Goal: Transaction & Acquisition: Purchase product/service

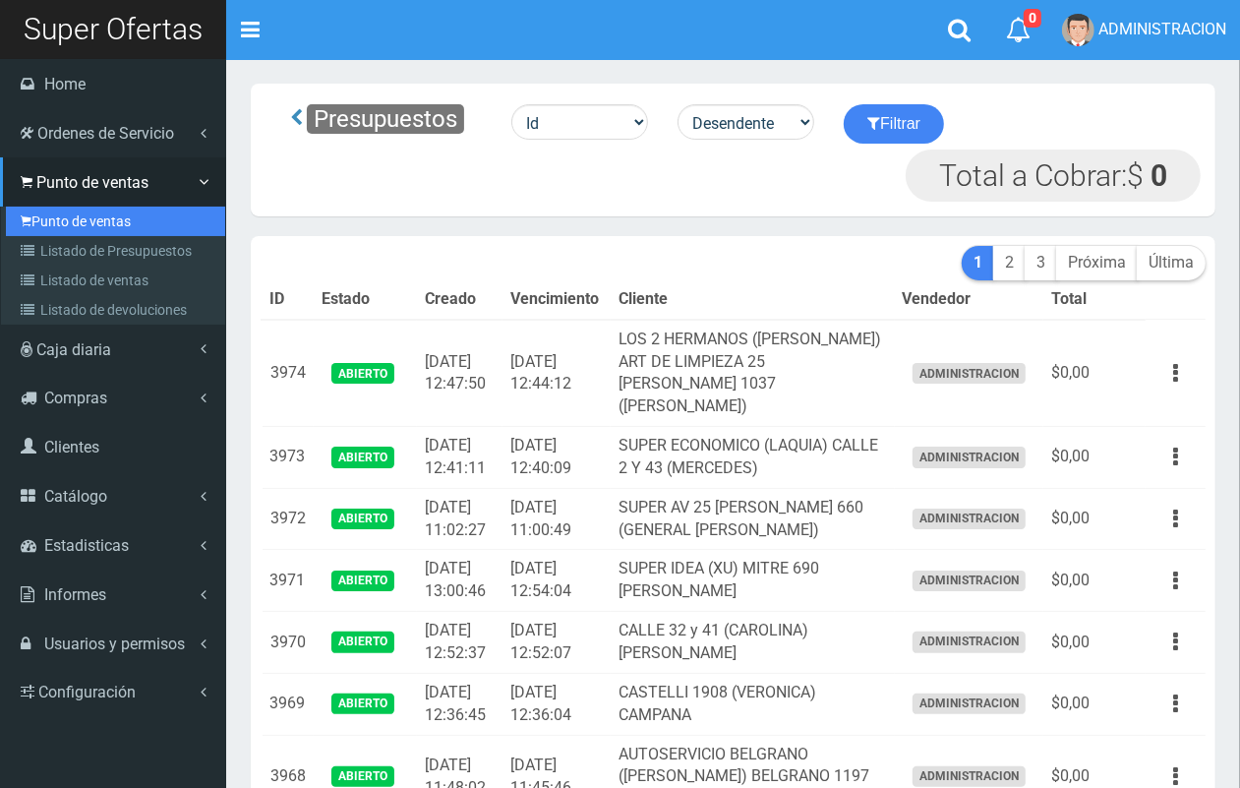
click at [60, 213] on link "Punto de ventas" at bounding box center [115, 220] width 219 height 29
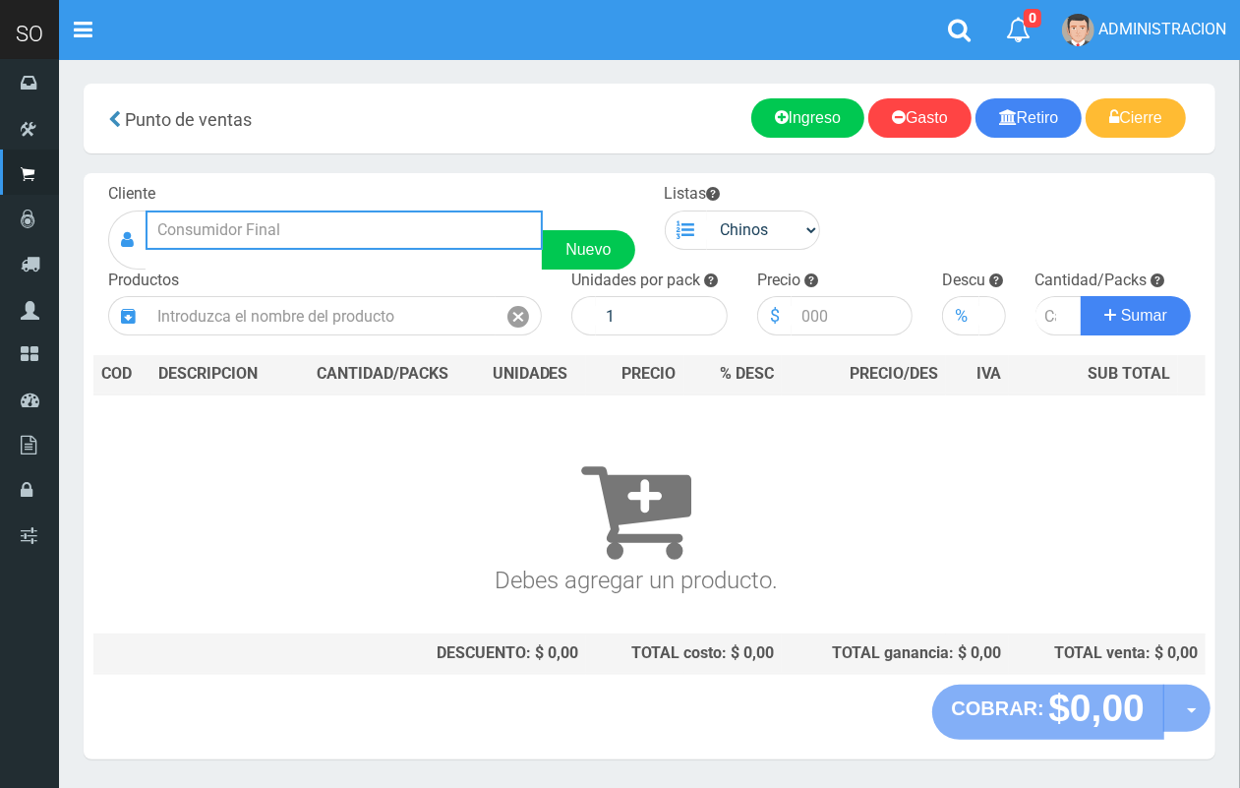
drag, startPoint x: 308, startPoint y: 238, endPoint x: 290, endPoint y: 229, distance: 19.8
click at [292, 231] on input "text" at bounding box center [344, 229] width 397 height 39
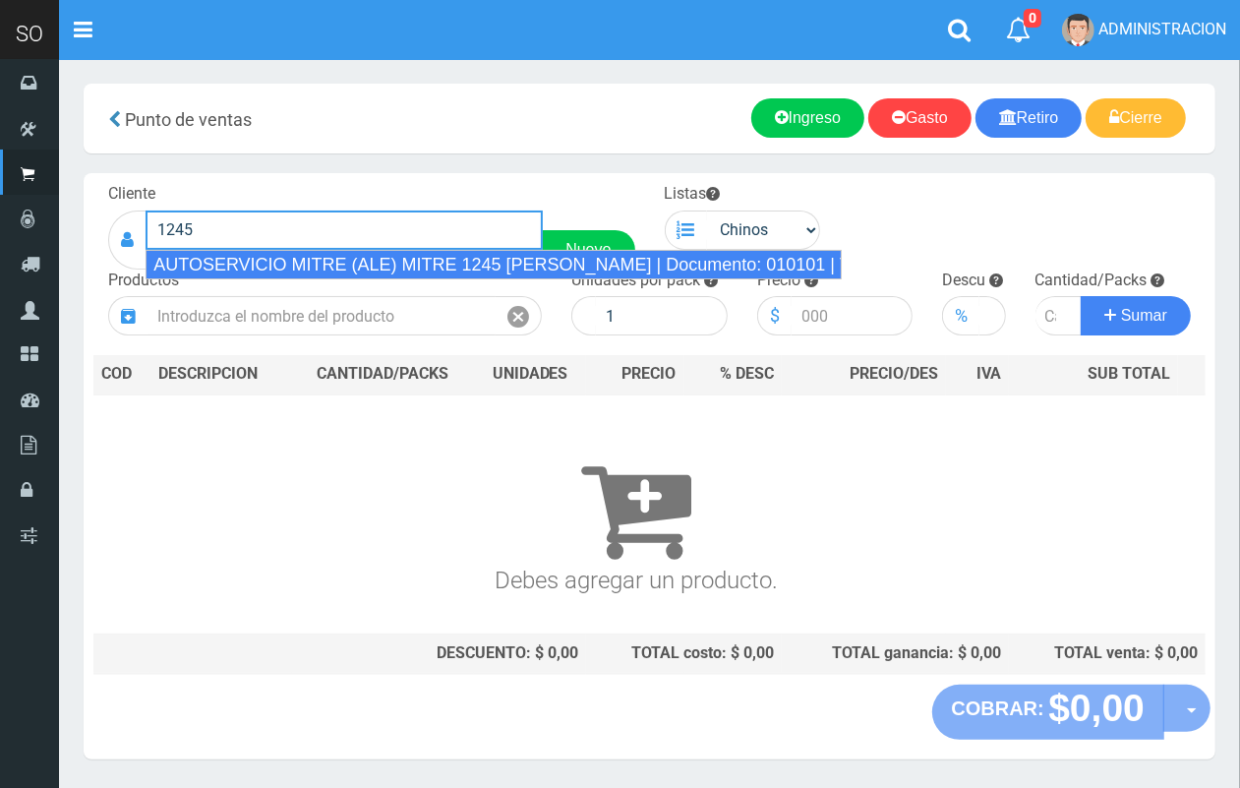
click at [367, 256] on div "AUTOSERVICIO MITRE (ALE) MITRE 1245 LUJAN | Documento: 010101 | Teléfono:" at bounding box center [494, 264] width 696 height 29
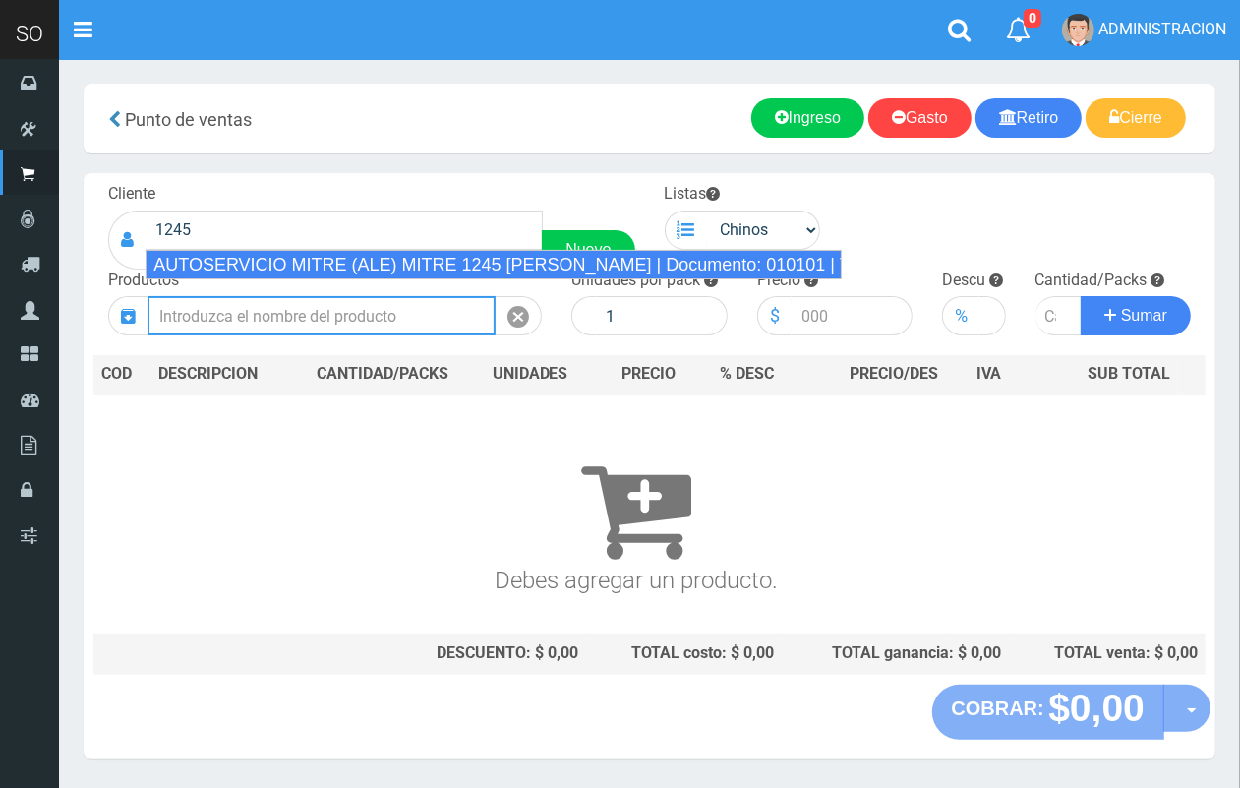
type input "AUTOSERVICIO MITRE (ALE) MITRE 1245 LUJAN | Documento: 010101 | Teléfono:"
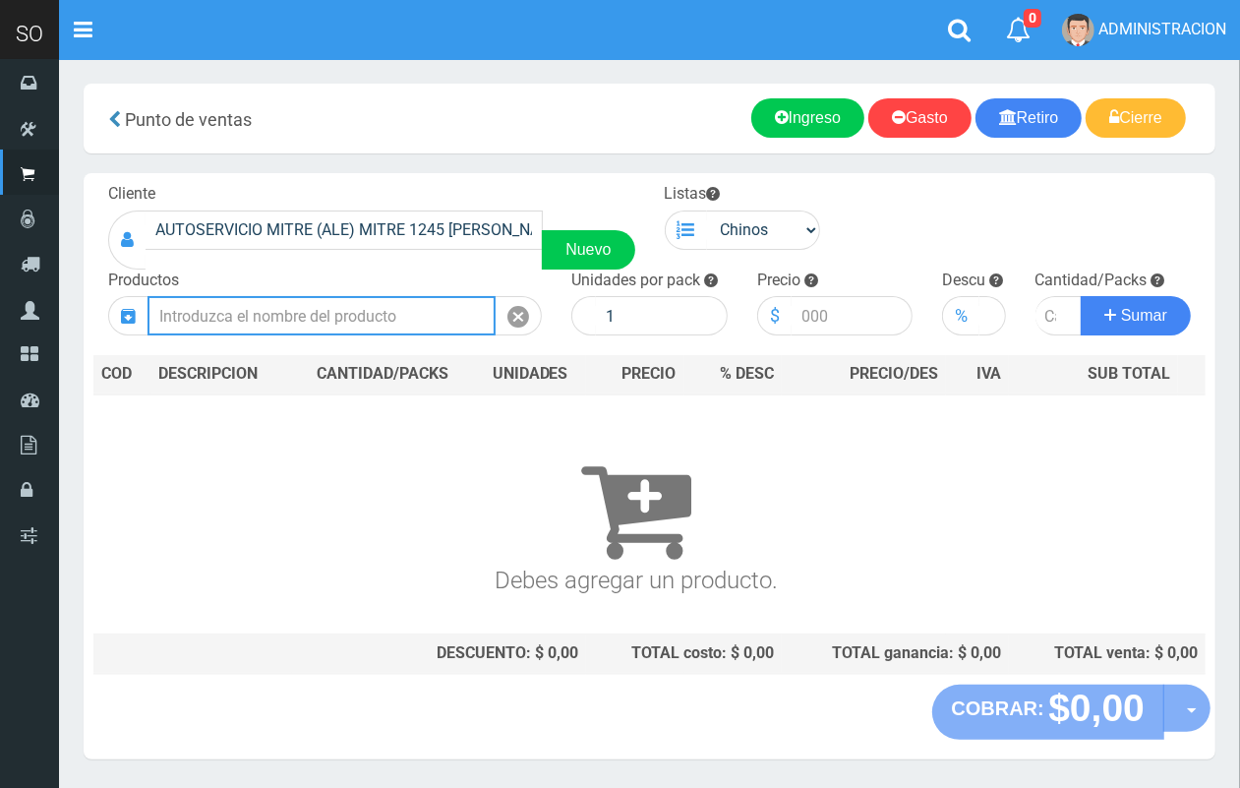
click at [403, 334] on input "text" at bounding box center [321, 315] width 348 height 39
drag, startPoint x: 403, startPoint y: 310, endPoint x: 244, endPoint y: 20, distance: 330.9
click at [404, 306] on input "text" at bounding box center [321, 315] width 348 height 39
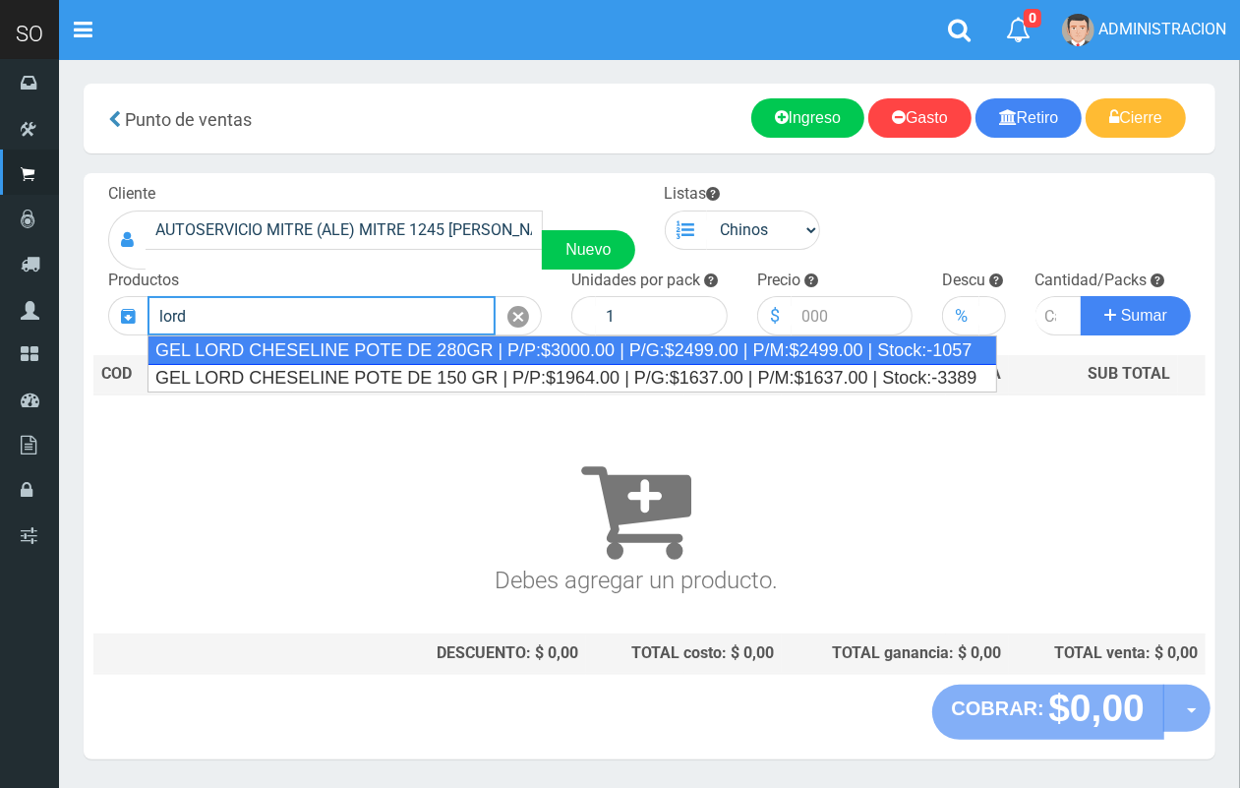
click at [477, 347] on div "GEL LORD CHESELINE POTE DE 280GR | P/P:$3000.00 | P/G:$2499.00 | P/M:$2499.00 |…" at bounding box center [571, 349] width 849 height 29
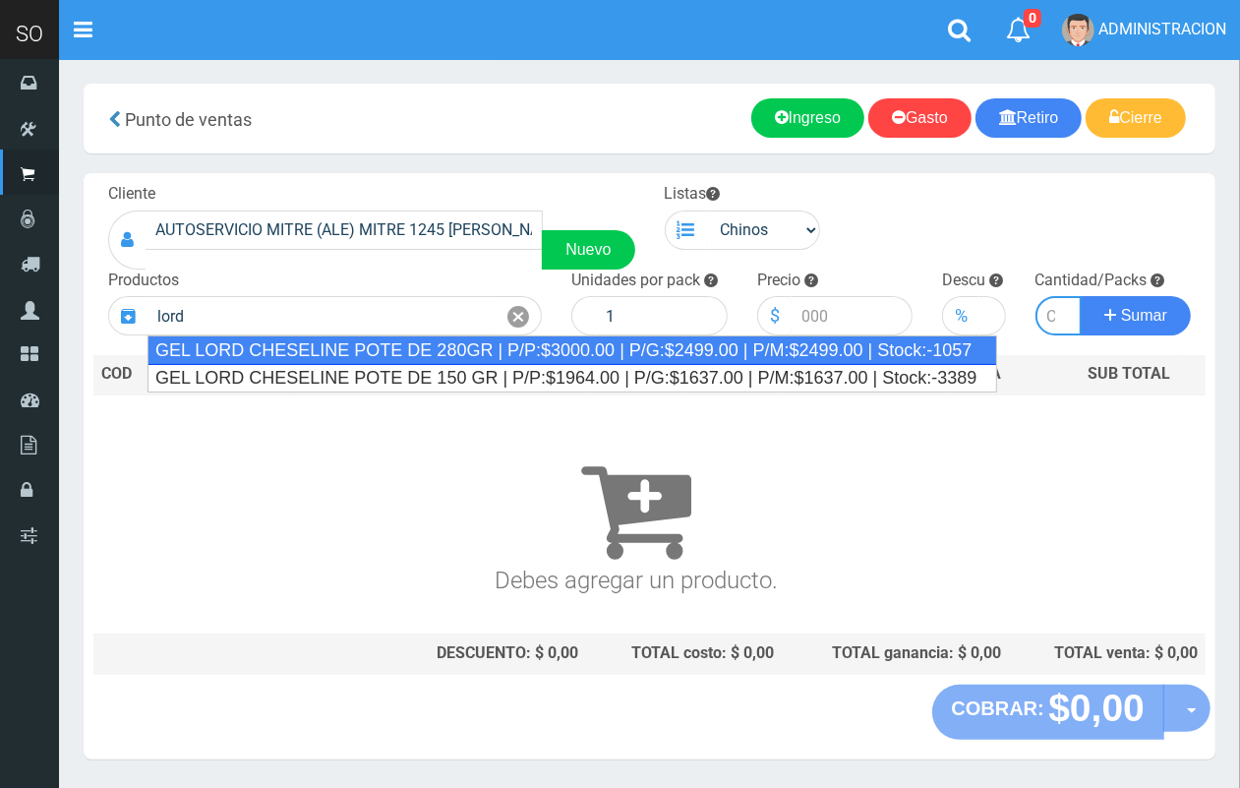
type input "GEL LORD CHESELINE POTE DE 280GR | P/P:$3000.00 | P/G:$2499.00 | P/M:$2499.00 |…"
type input "6"
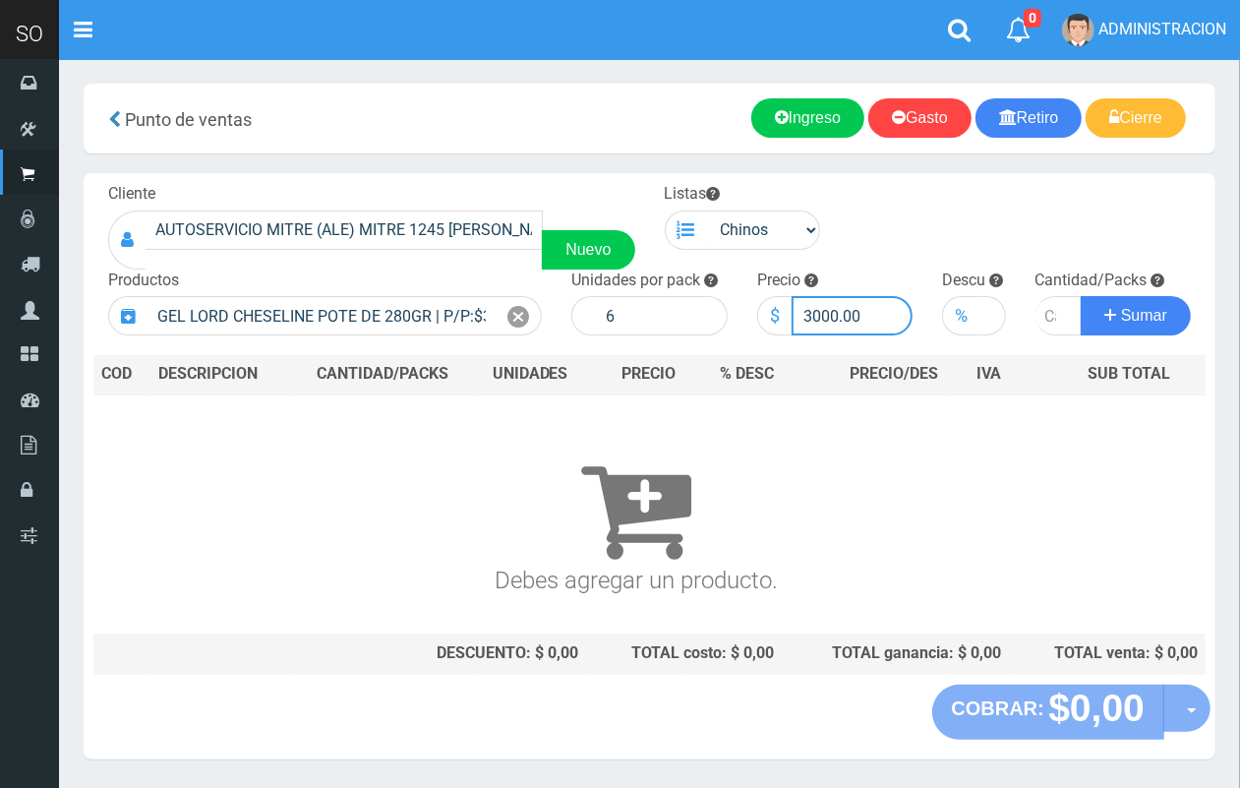
click at [834, 317] on input "3000.00" at bounding box center [852, 315] width 122 height 39
type input "3042.00"
click at [1045, 318] on input "number" at bounding box center [1058, 315] width 47 height 39
type input "1"
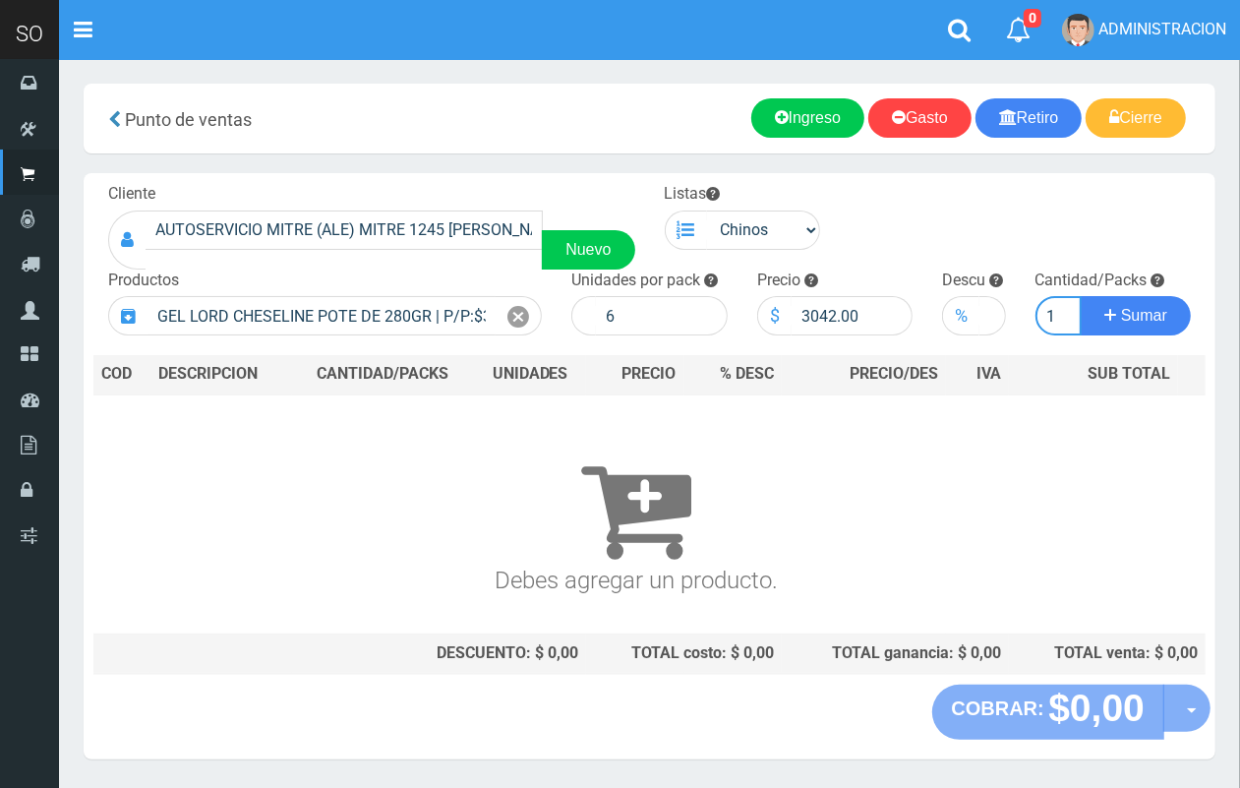
click at [1081, 296] on button "Sumar" at bounding box center [1136, 315] width 110 height 39
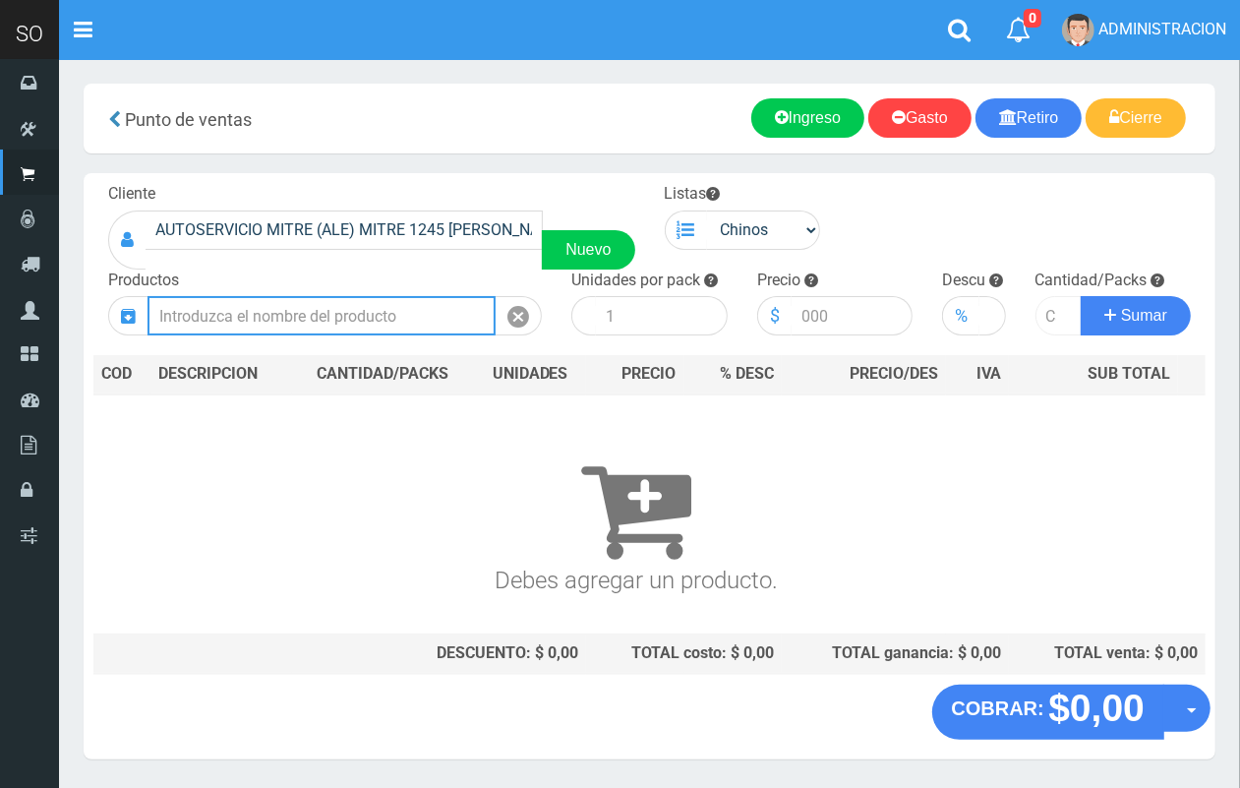
scroll to position [0, 0]
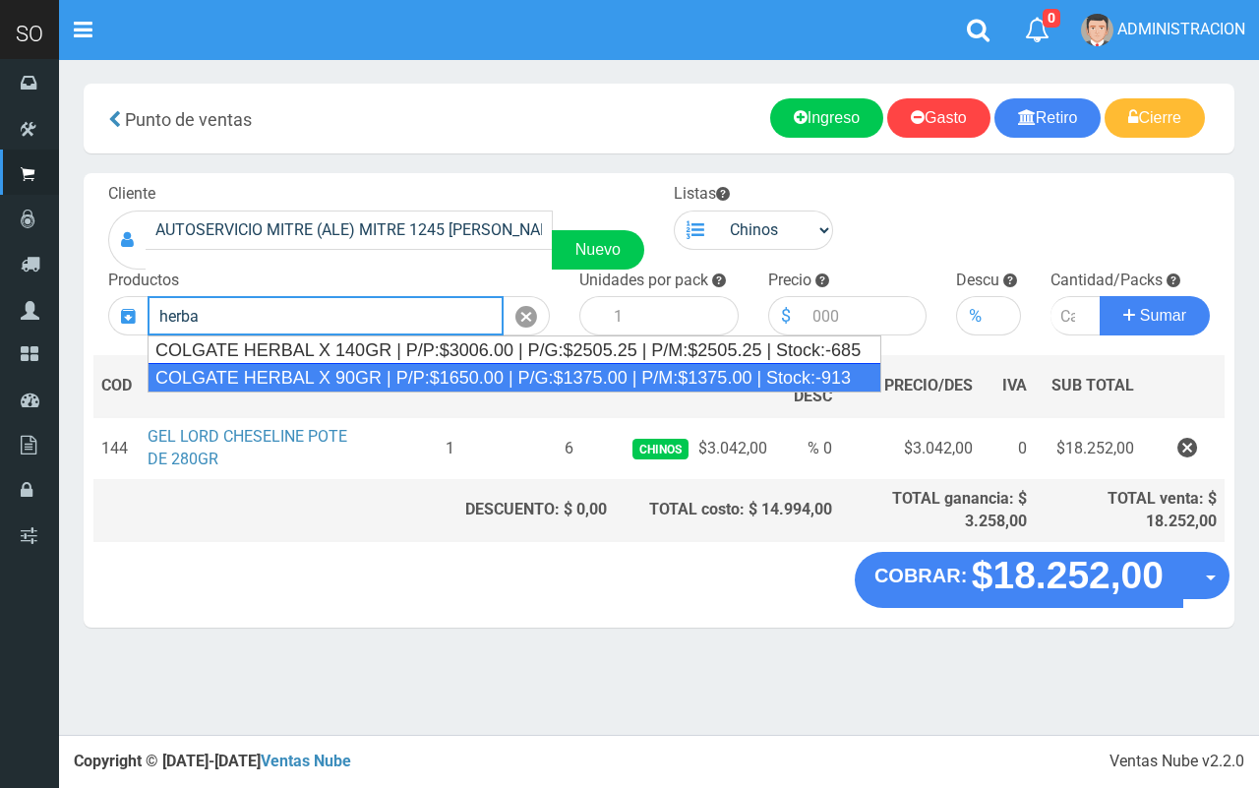
click at [596, 381] on div "COLGATE HERBAL X 90GR | P/P:$1650.00 | P/G:$1375.00 | P/M:$1375.00 | Stock:-913" at bounding box center [513, 377] width 733 height 29
type input "COLGATE HERBAL X 90GR | P/P:$1650.00 | P/G:$1375.00 | P/M:$1375.00 | Stock:-913"
type input "12"
type input "1650.00"
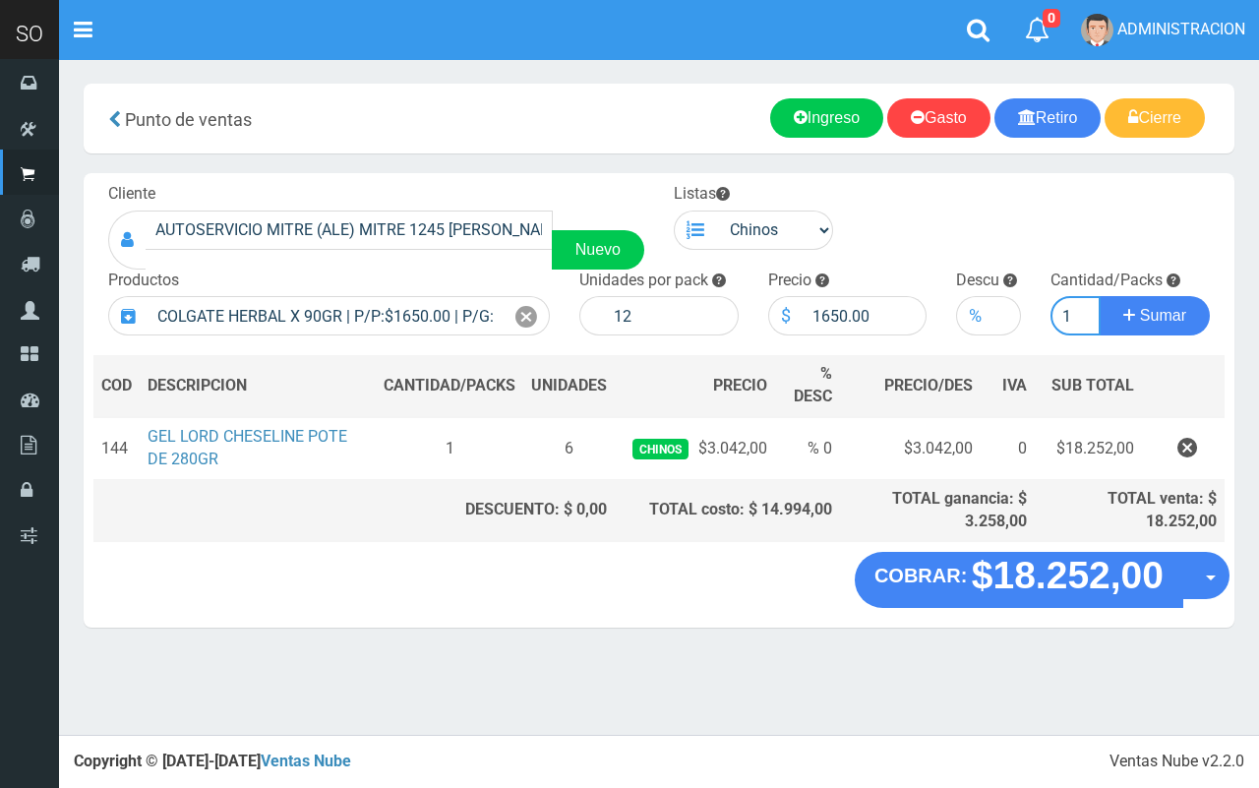
type input "1"
click at [1099, 296] on button "Sumar" at bounding box center [1154, 315] width 110 height 39
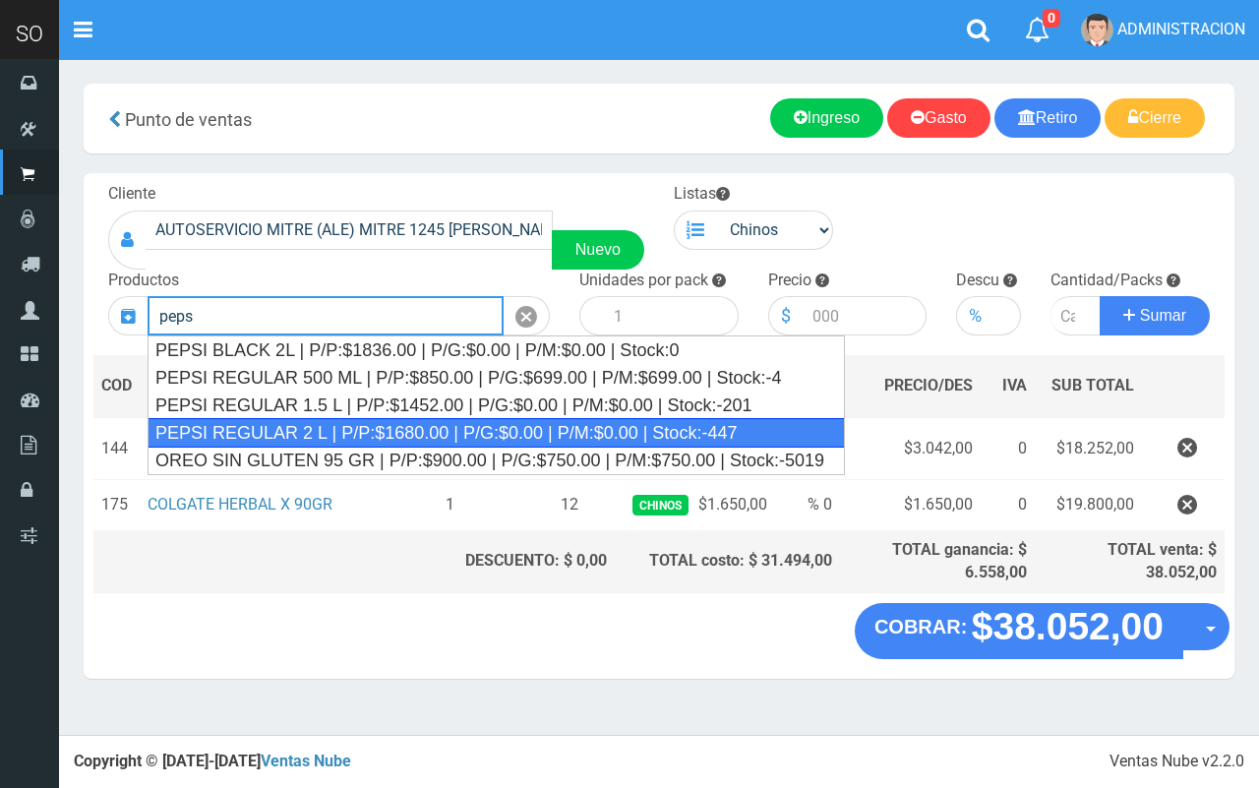
click at [469, 430] on div "PEPSI REGULAR 2 L | P/P:$1680.00 | P/G:$0.00 | P/M:$0.00 | Stock:-447" at bounding box center [495, 432] width 697 height 29
type input "PEPSI REGULAR 2 L | P/P:$1680.00 | P/G:$0.00 | P/M:$0.00 | Stock:-447"
type input "8"
type input "1680.00"
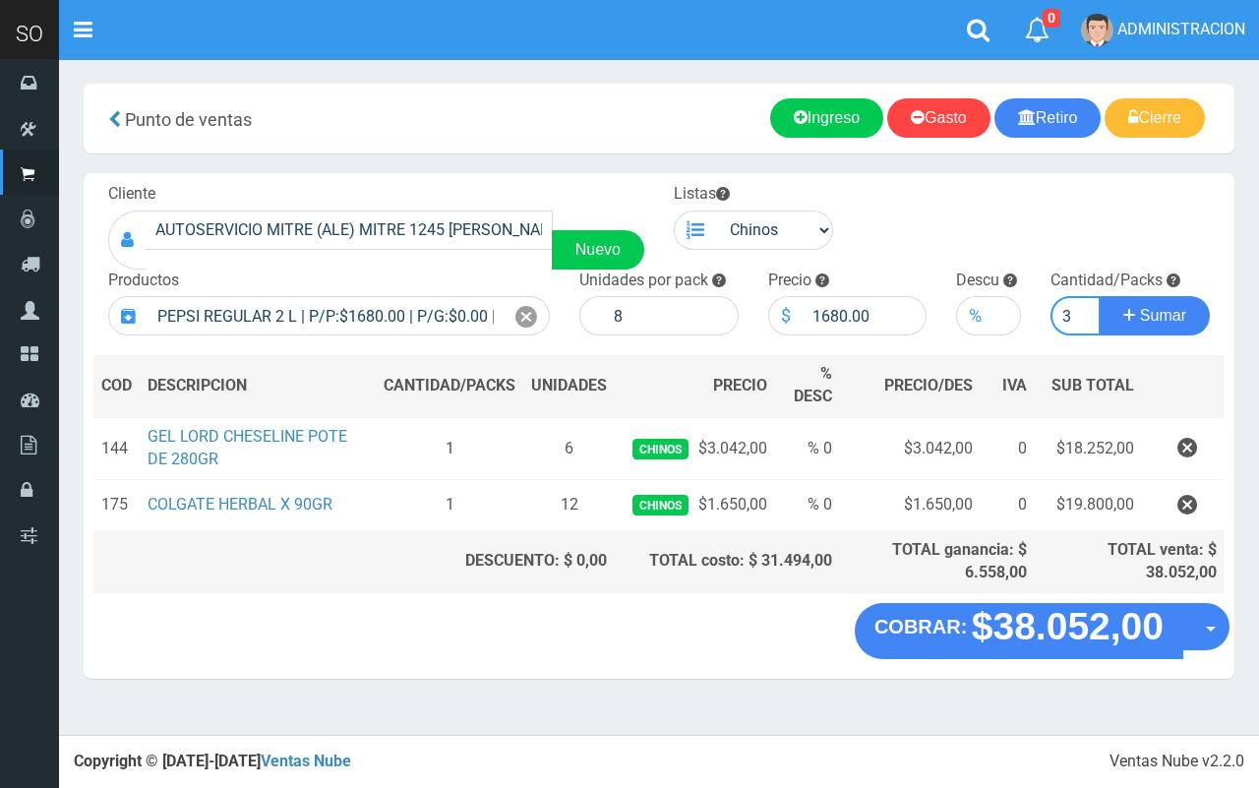
type input "3"
click at [1099, 296] on button "Sumar" at bounding box center [1154, 315] width 110 height 39
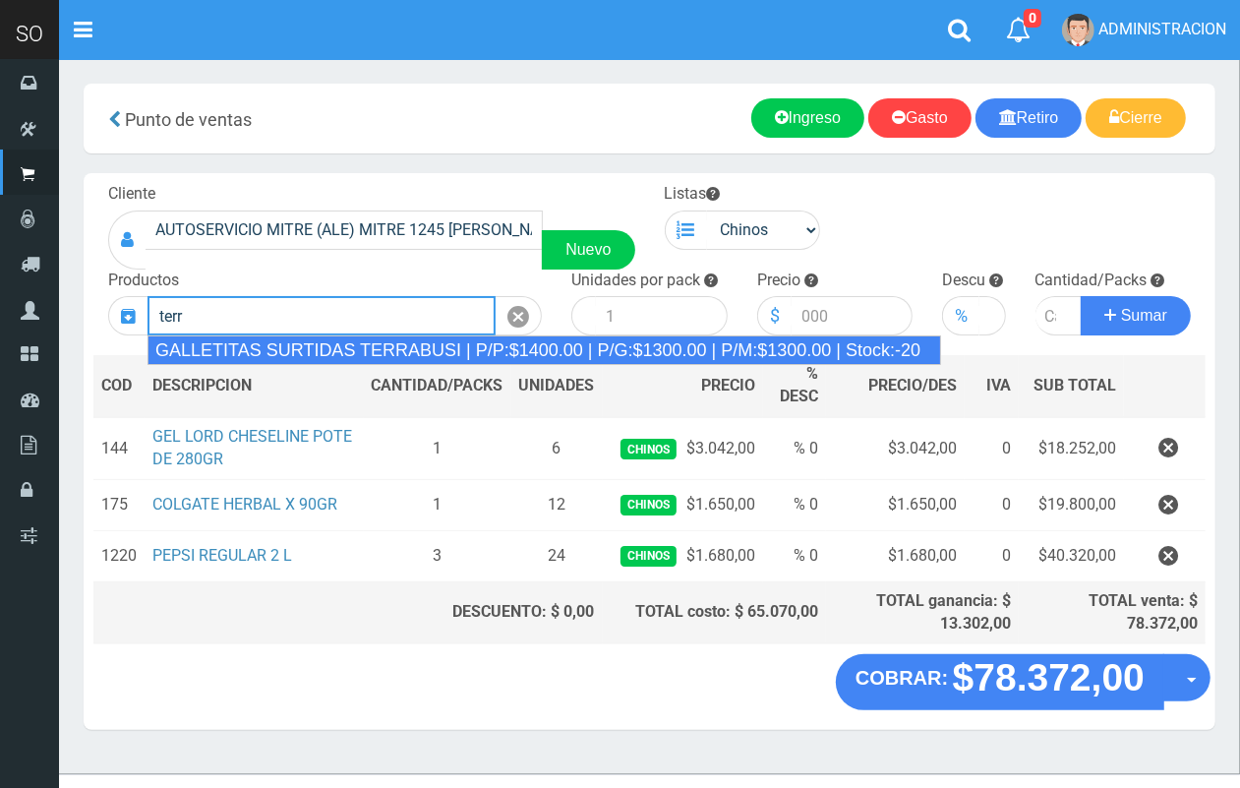
click at [532, 345] on div "GALLETITAS SURTIDAS TERRABUSI | P/P:$1400.00 | P/G:$1300.00 | P/M:$1300.00 | St…" at bounding box center [543, 349] width 793 height 29
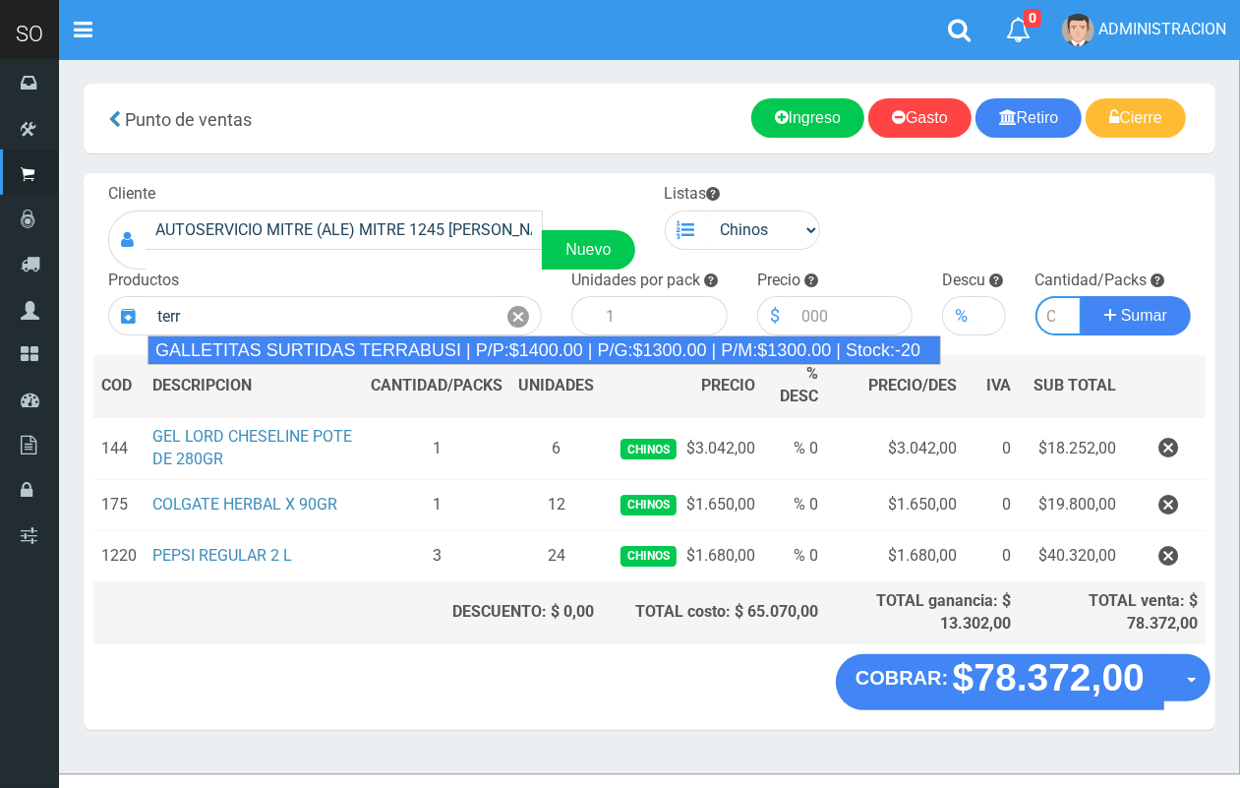
type input "GALLETITAS SURTIDAS TERRABUSI | P/P:$1400.00 | P/G:$1300.00 | P/M:$1300.00 | St…"
type input "20"
type input "1400.00"
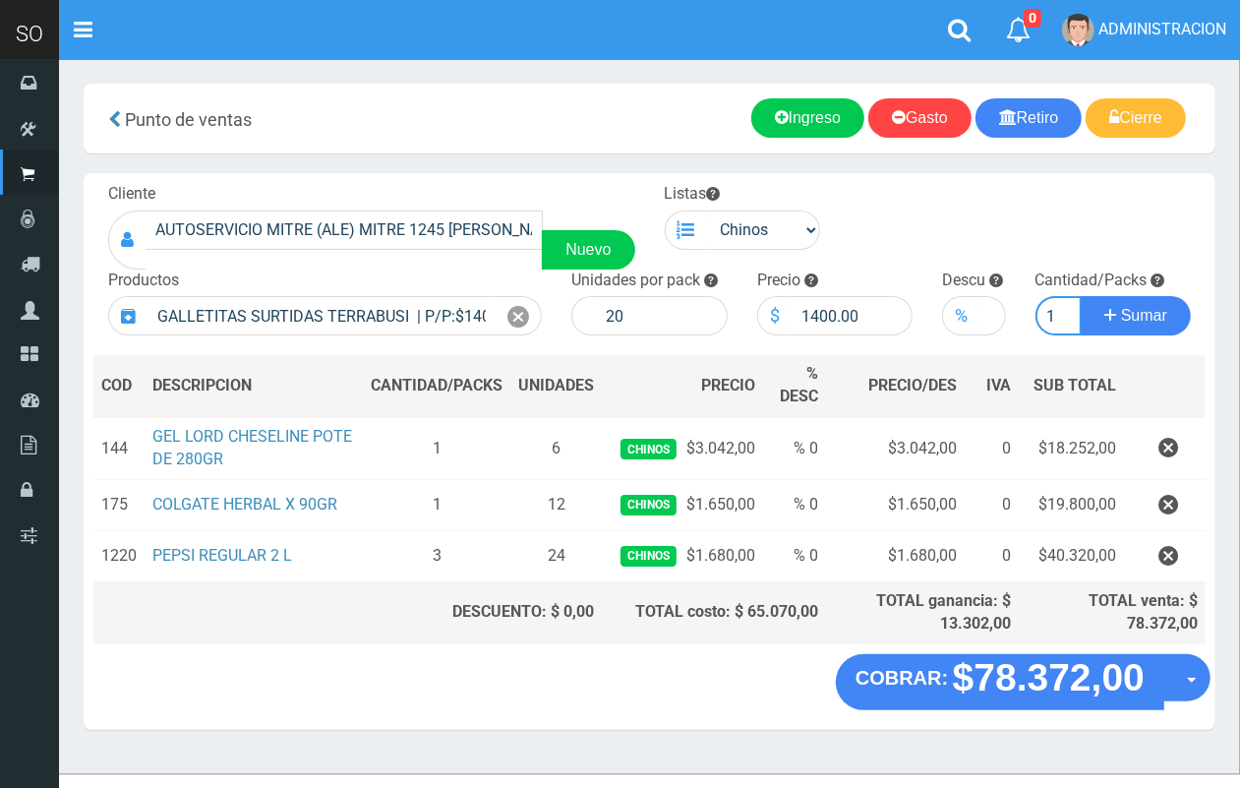
scroll to position [0, 2]
type input "1"
click at [1081, 296] on button "Sumar" at bounding box center [1136, 315] width 110 height 39
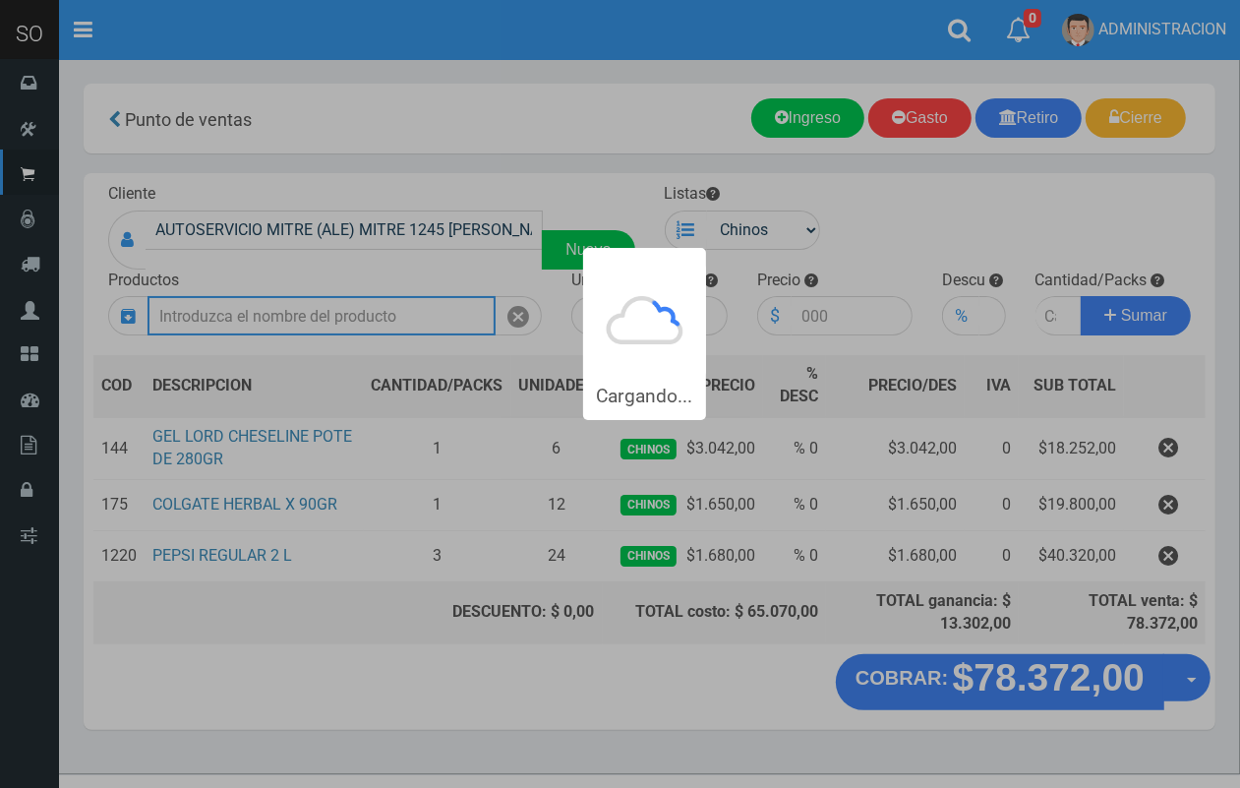
scroll to position [0, 0]
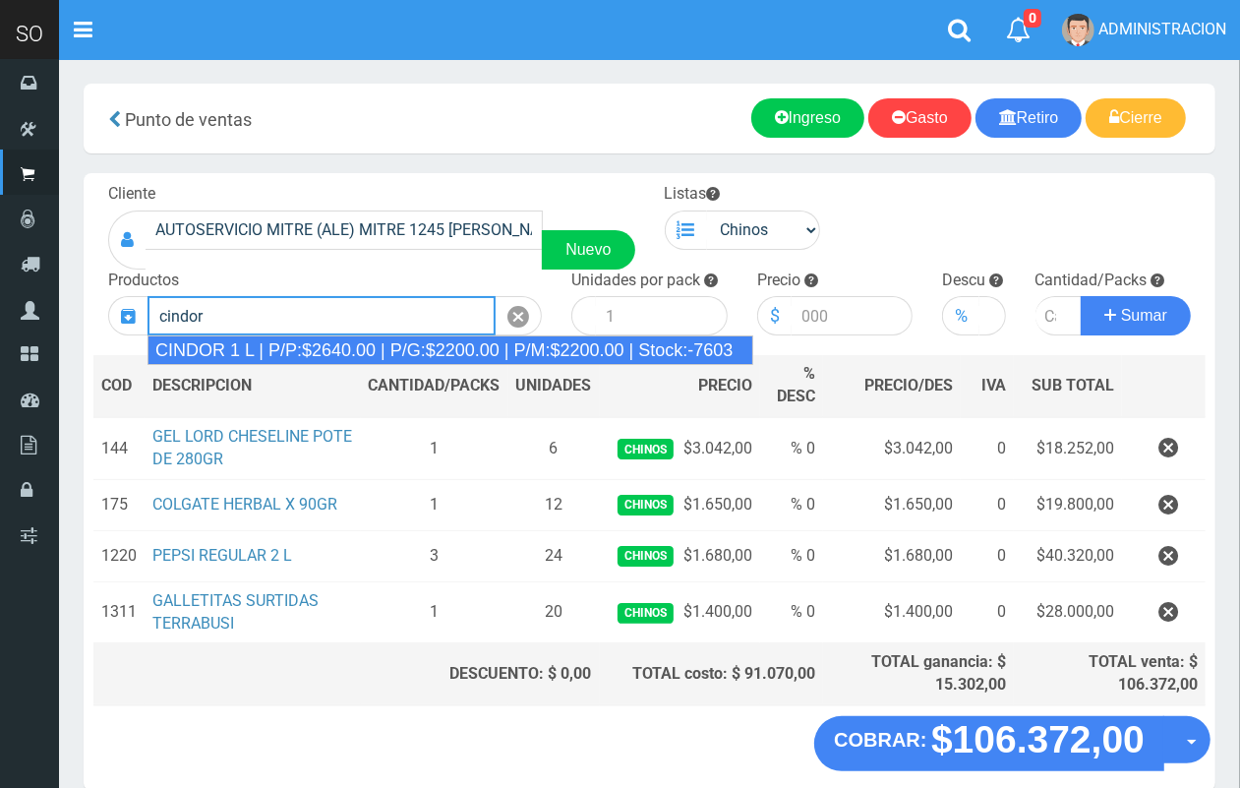
click at [577, 342] on div "CINDOR 1 L | P/P:$2640.00 | P/G:$2200.00 | P/M:$2200.00 | Stock:-7603" at bounding box center [450, 349] width 606 height 29
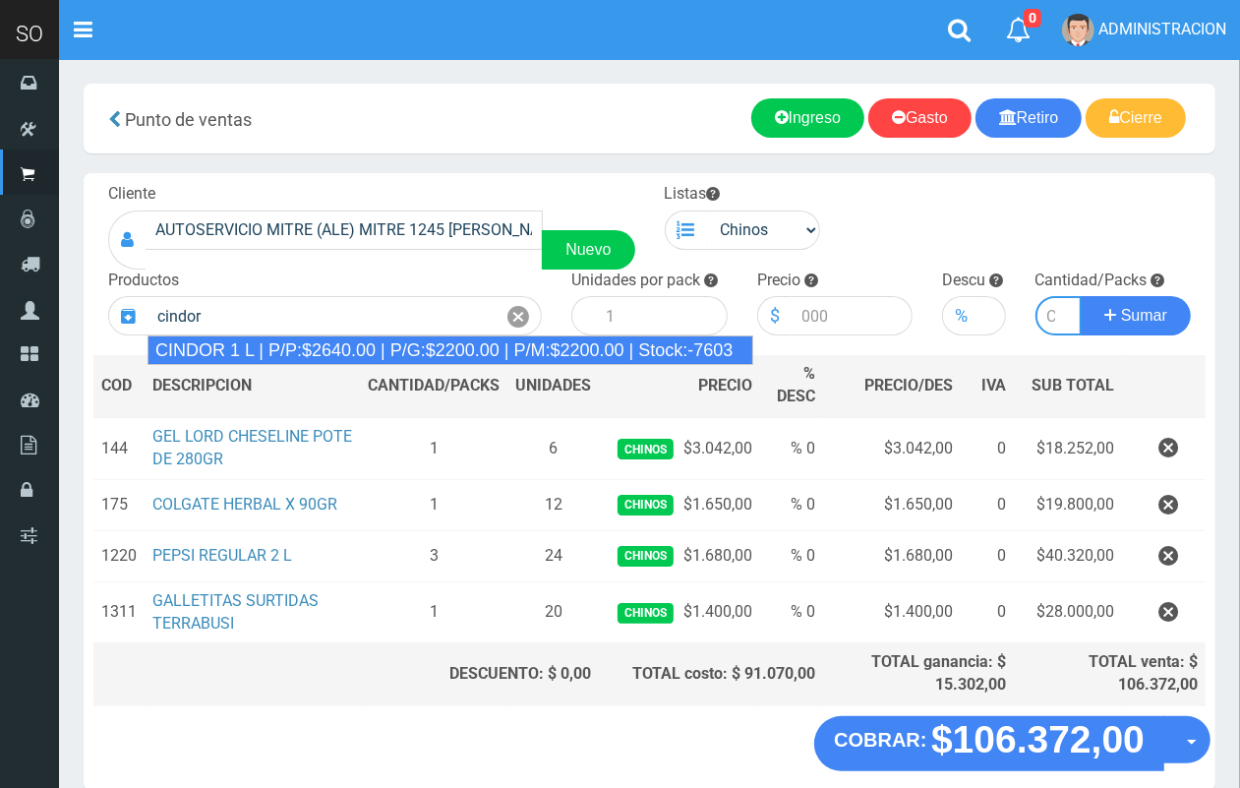
type input "CINDOR 1 L | P/P:$2640.00 | P/G:$2200.00 | P/M:$2200.00 | Stock:-7603"
type input "12"
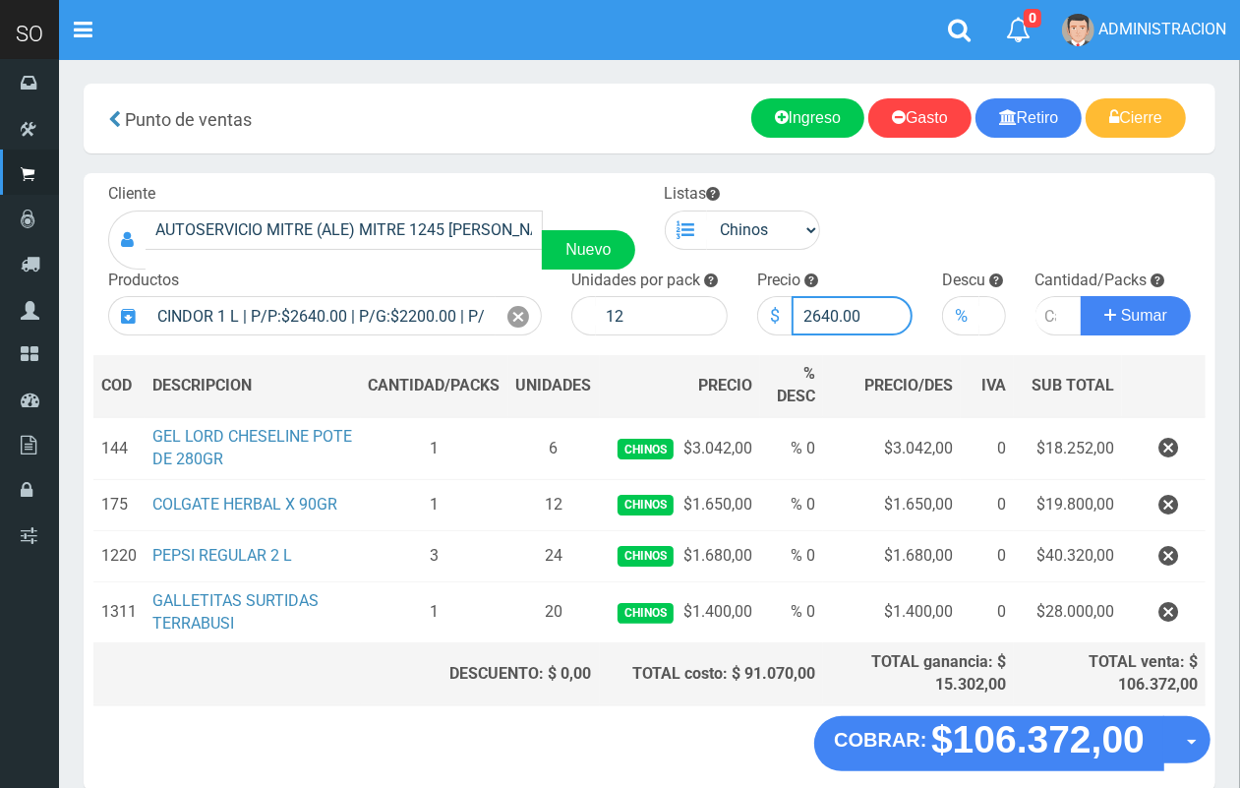
drag, startPoint x: 836, startPoint y: 313, endPoint x: 775, endPoint y: 334, distance: 64.7
click at [804, 307] on input "2640.00" at bounding box center [852, 315] width 122 height 39
type input "2700.00"
click at [1042, 315] on input "number" at bounding box center [1058, 315] width 47 height 39
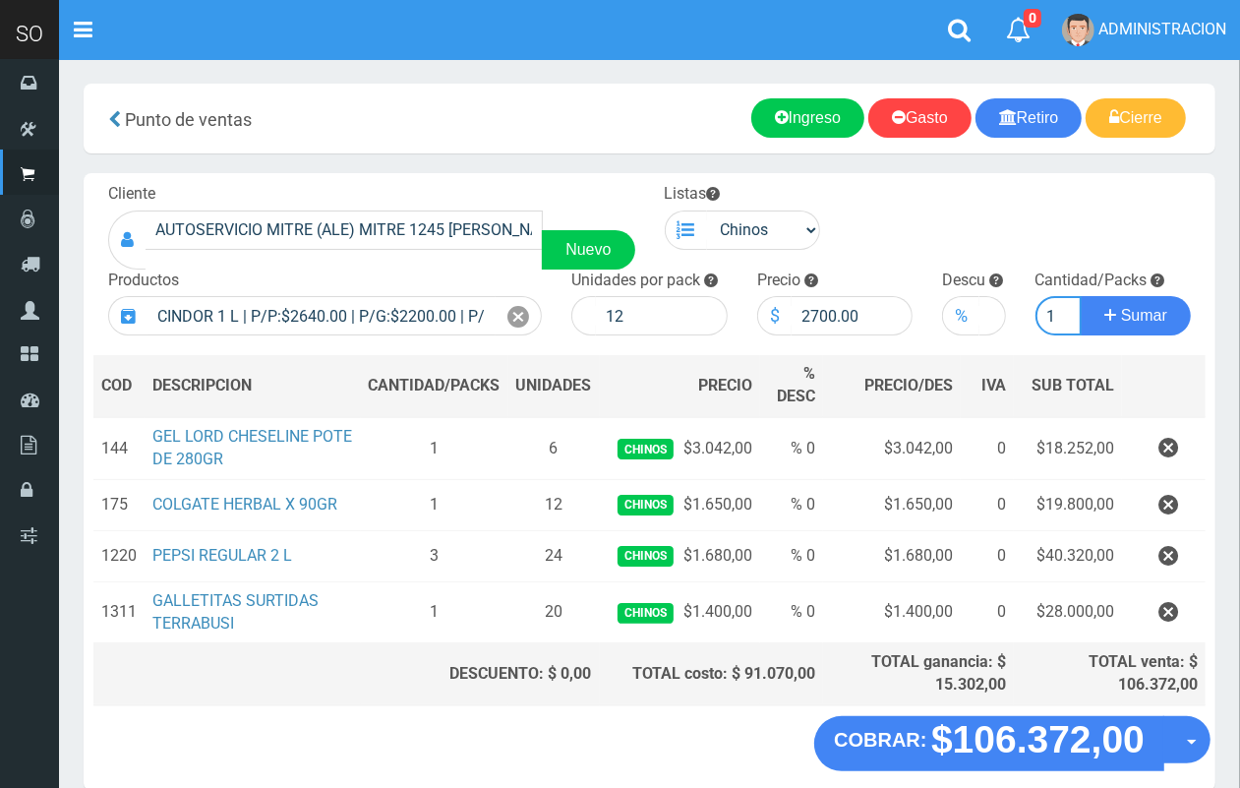
type input "1"
click at [1081, 296] on button "Sumar" at bounding box center [1136, 315] width 110 height 39
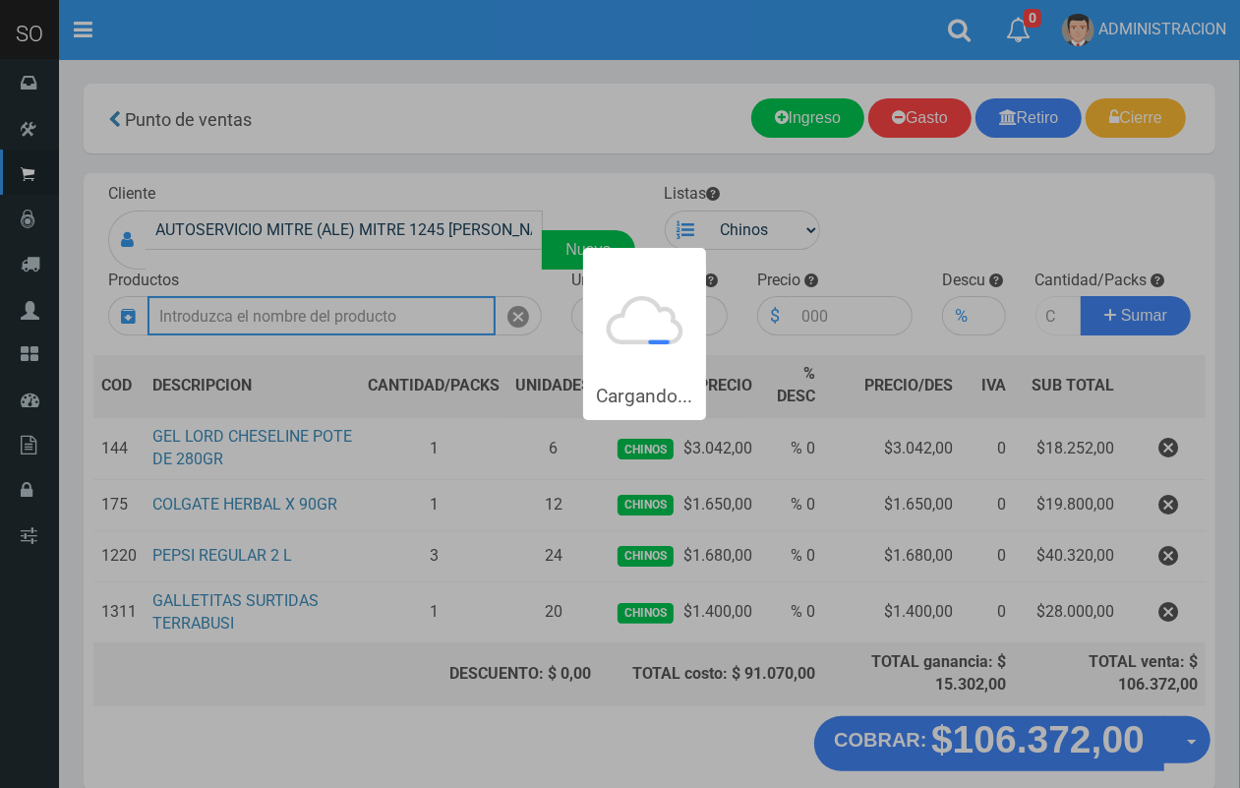
scroll to position [0, 0]
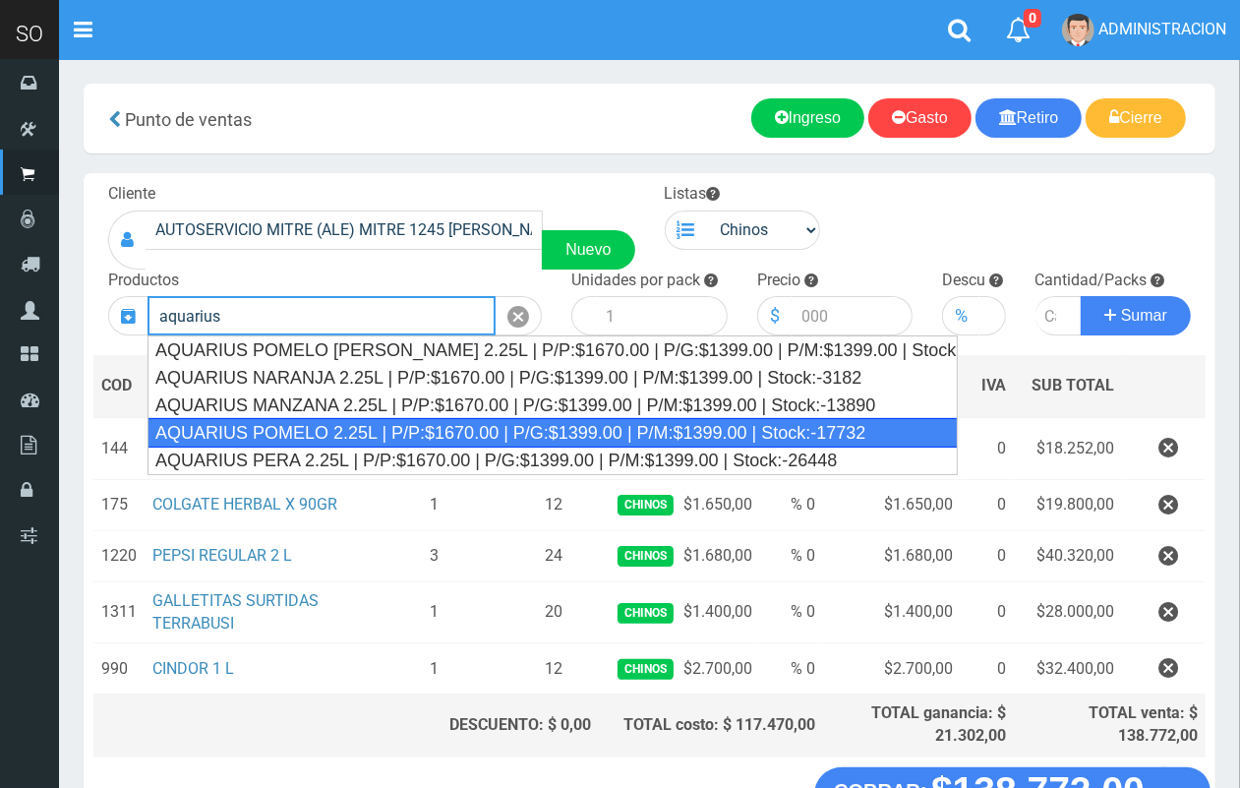
click at [429, 430] on div "AQUARIUS POMELO 2.25L | P/P:$1670.00 | P/G:$1399.00 | P/M:$1399.00 | Stock:-177…" at bounding box center [552, 432] width 810 height 29
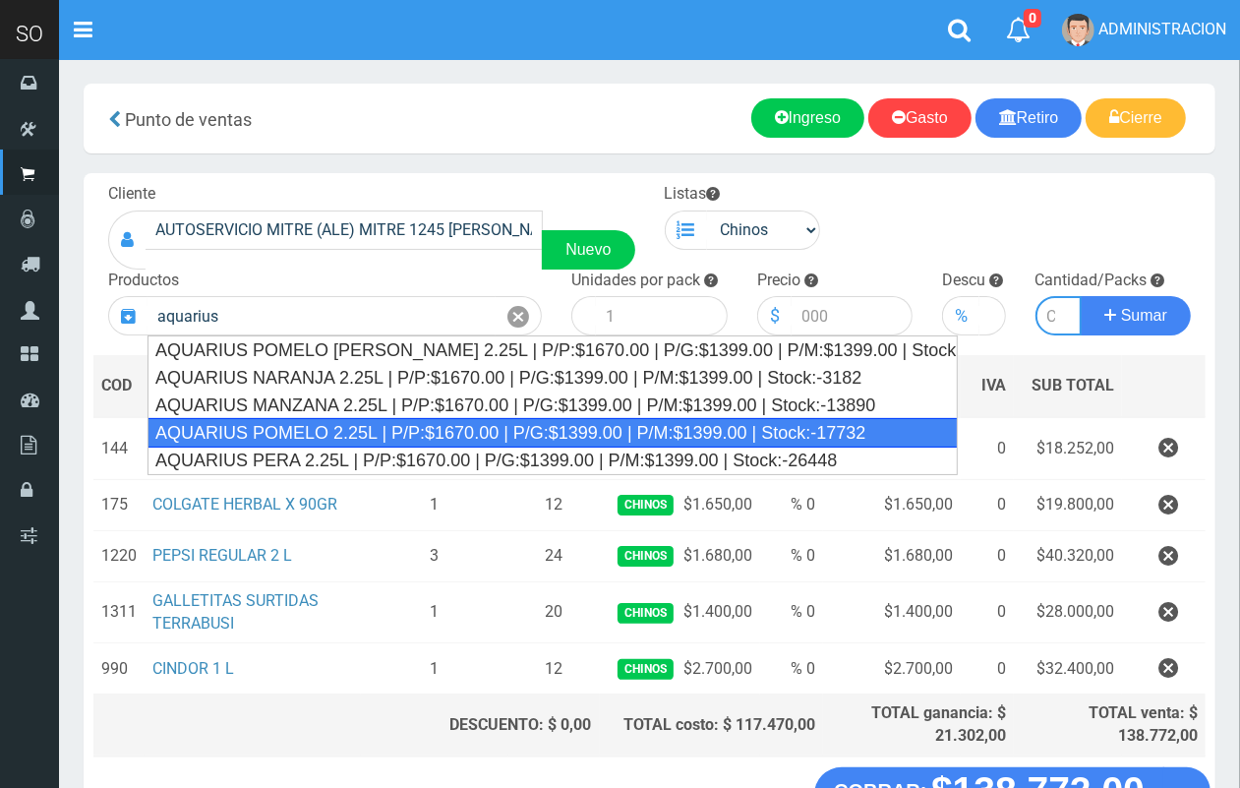
type input "AQUARIUS POMELO 2.25L | P/P:$1670.00 | P/G:$1399.00 | P/M:$1399.00 | Stock:-177…"
type input "6"
type input "1670.00"
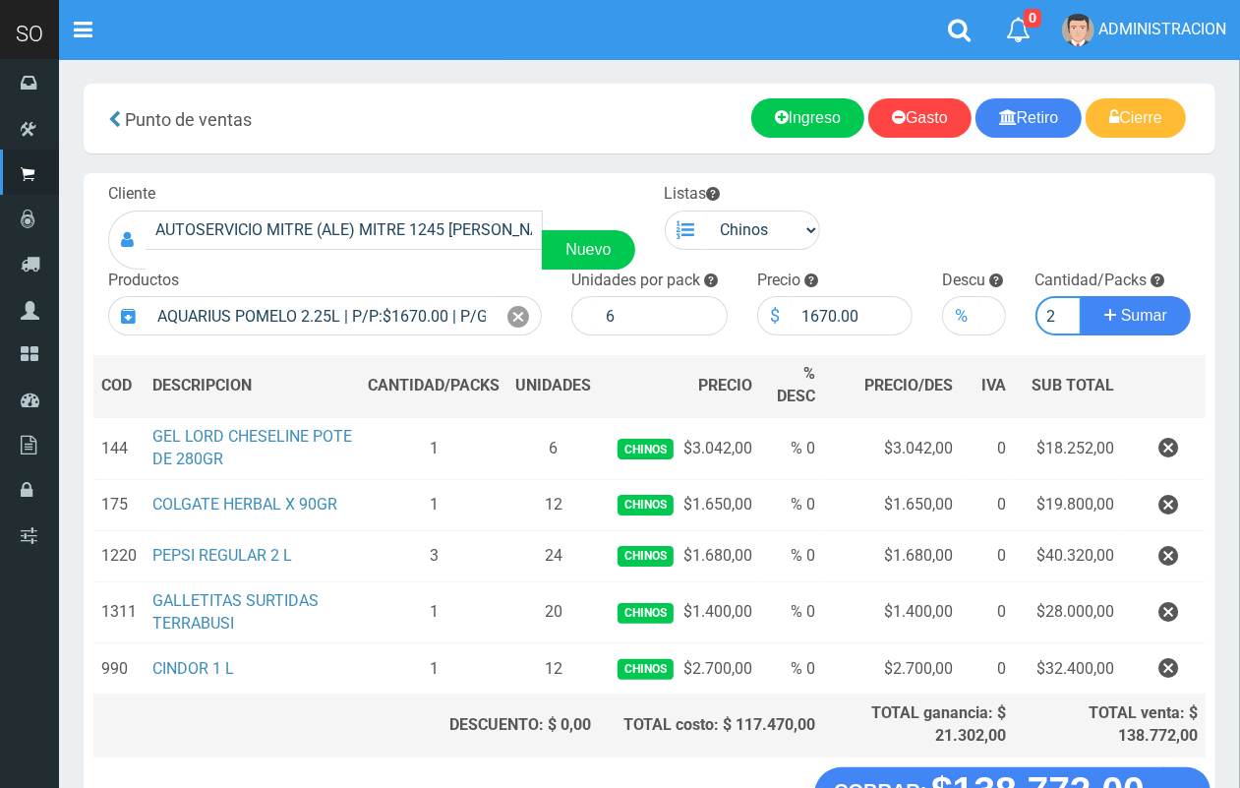
scroll to position [0, 2]
type input "2"
click at [1081, 296] on button "Sumar" at bounding box center [1136, 315] width 110 height 39
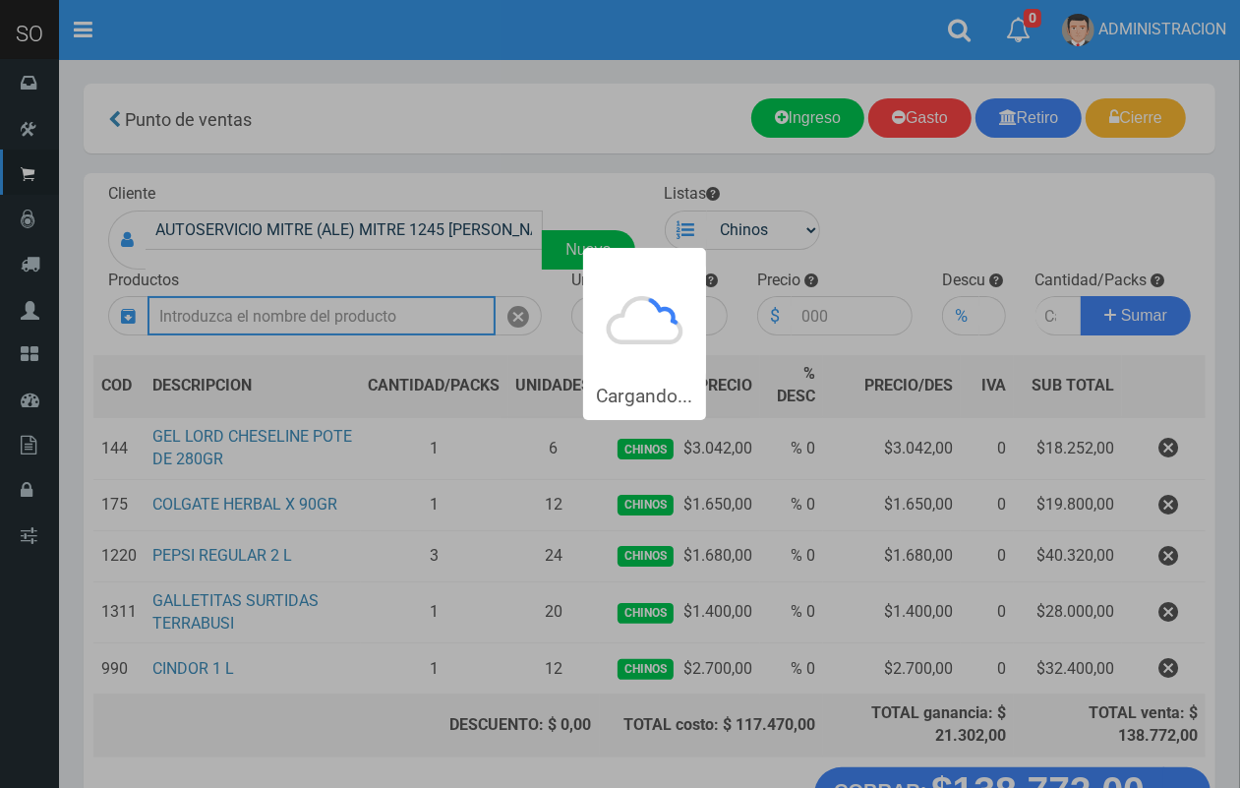
scroll to position [0, 0]
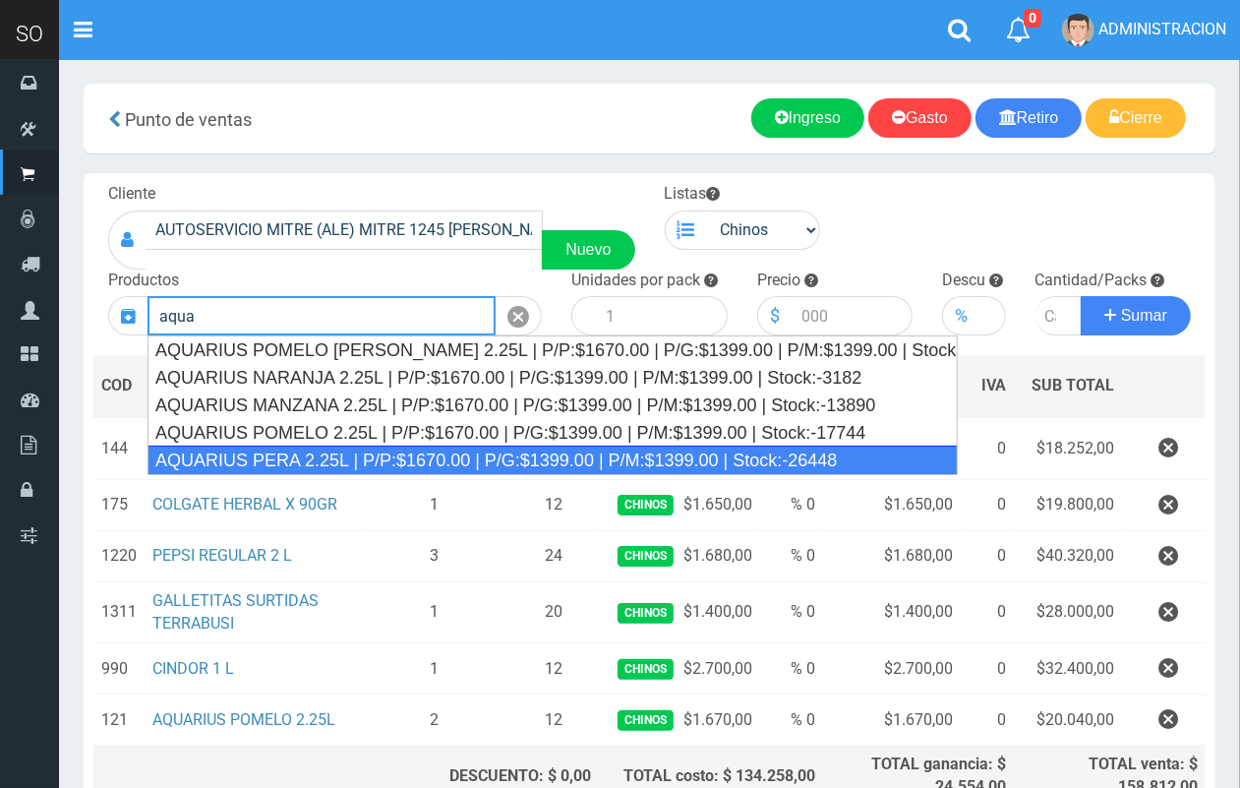
click at [425, 449] on div "AQUARIUS PERA 2.25L | P/P:$1670.00 | P/G:$1399.00 | P/M:$1399.00 | Stock:-26448" at bounding box center [552, 459] width 810 height 29
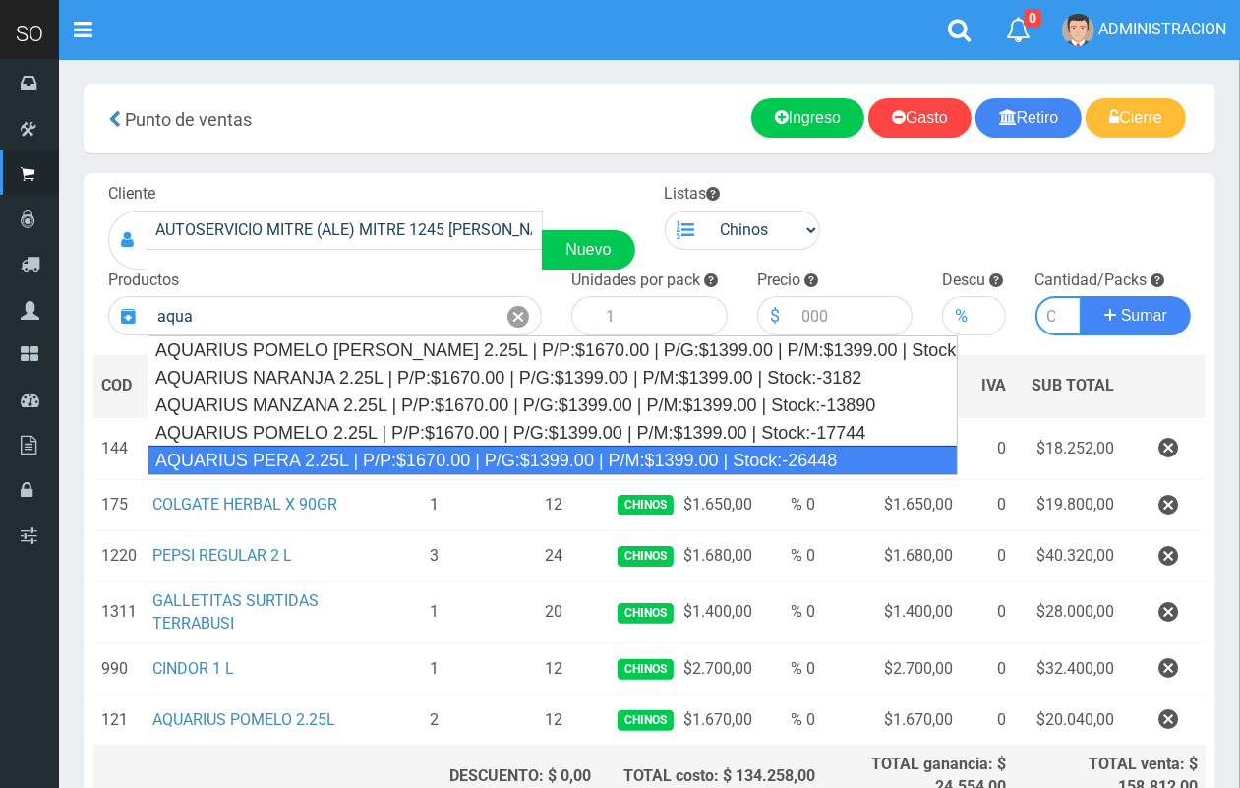
type input "AQUARIUS PERA 2.25L | P/P:$1670.00 | P/G:$1399.00 | P/M:$1399.00 | Stock:-26448"
type input "6"
type input "1670.00"
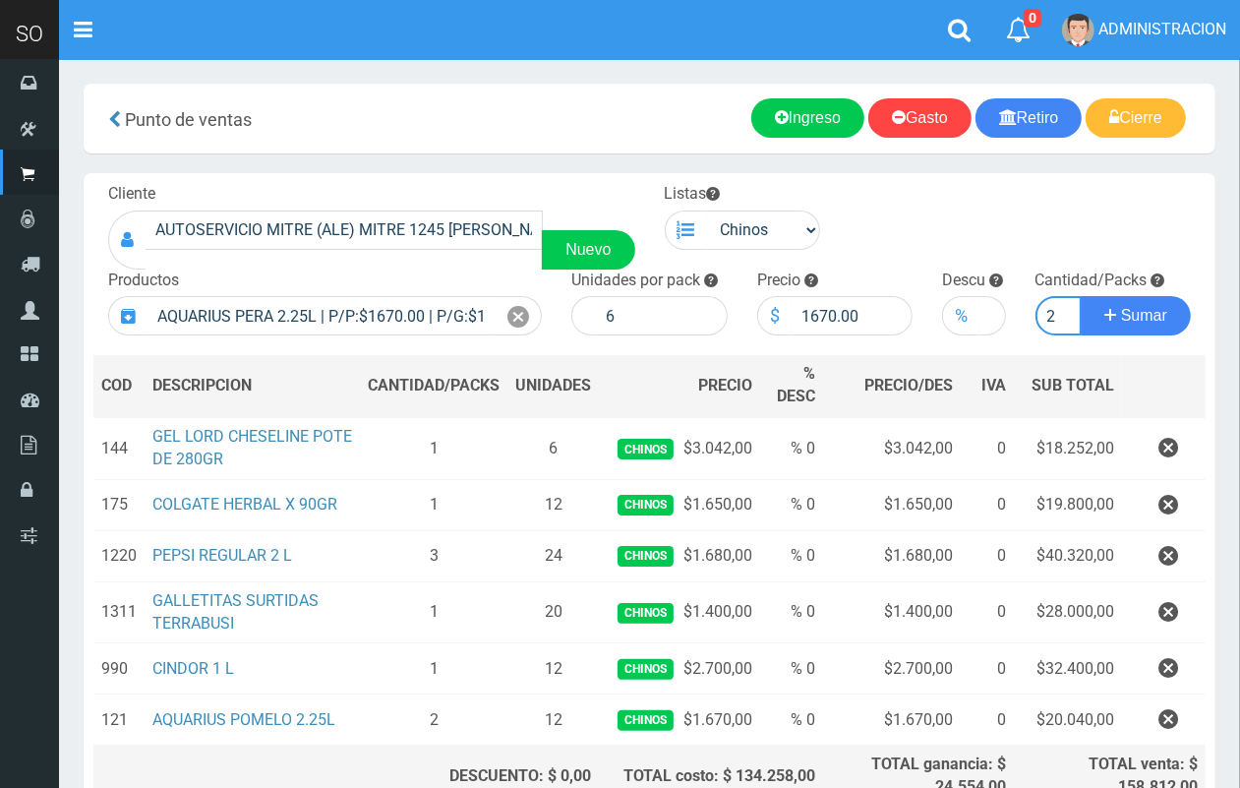
scroll to position [0, 2]
type input "2"
click at [1081, 296] on button "Sumar" at bounding box center [1136, 315] width 110 height 39
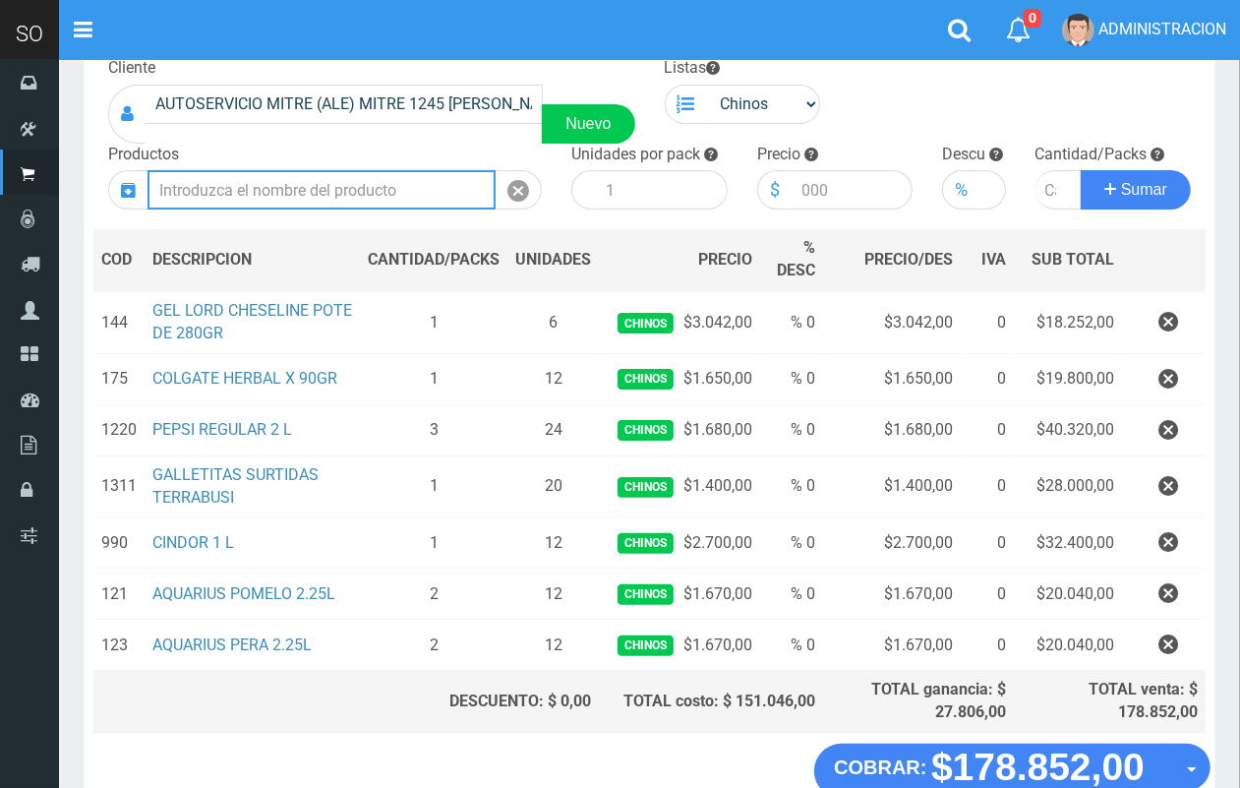
scroll to position [172, 0]
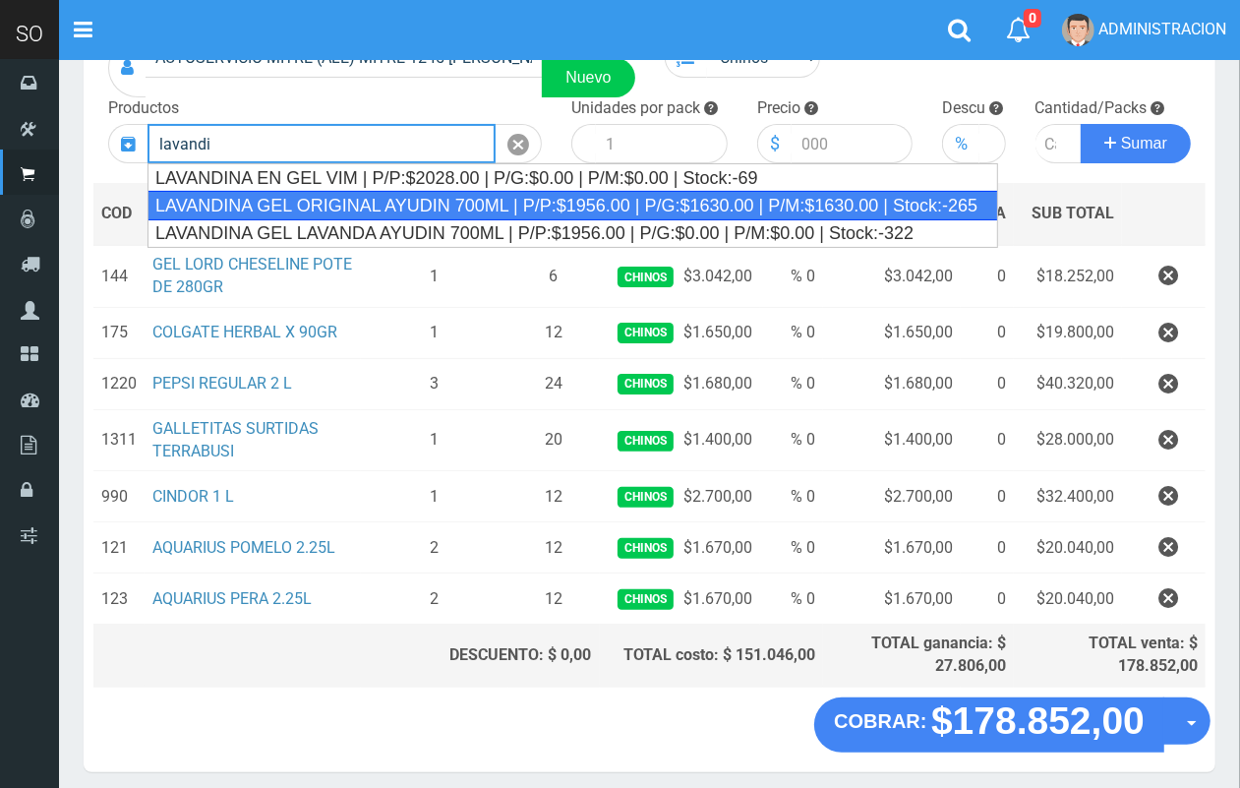
click at [513, 195] on div "LAVANDINA GEL ORIGINAL AYUDIN 700ML | P/P:$1956.00 | P/G:$1630.00 | P/M:$1630.0…" at bounding box center [572, 205] width 850 height 29
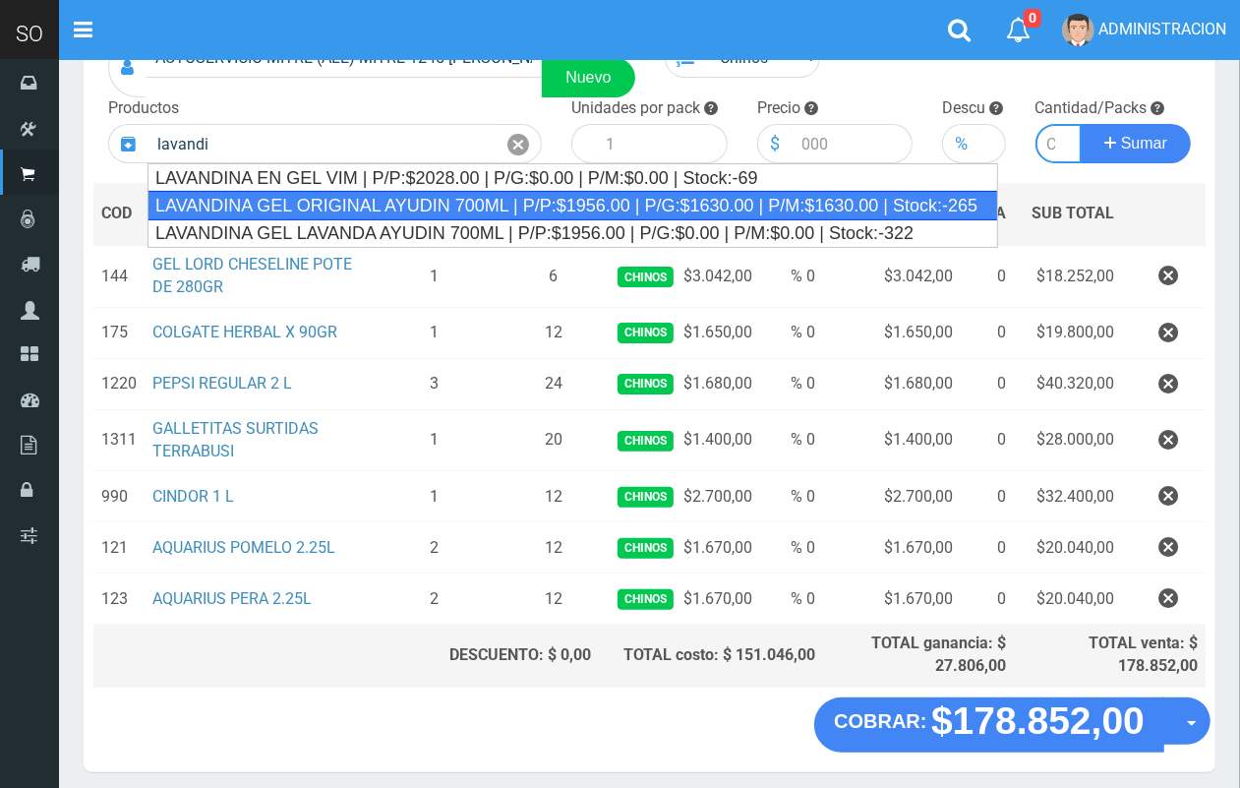
type input "LAVANDINA GEL ORIGINAL AYUDIN 700ML | P/P:$1956.00 | P/G:$1630.00 | P/M:$1630.0…"
type input "15"
type input "1956.00"
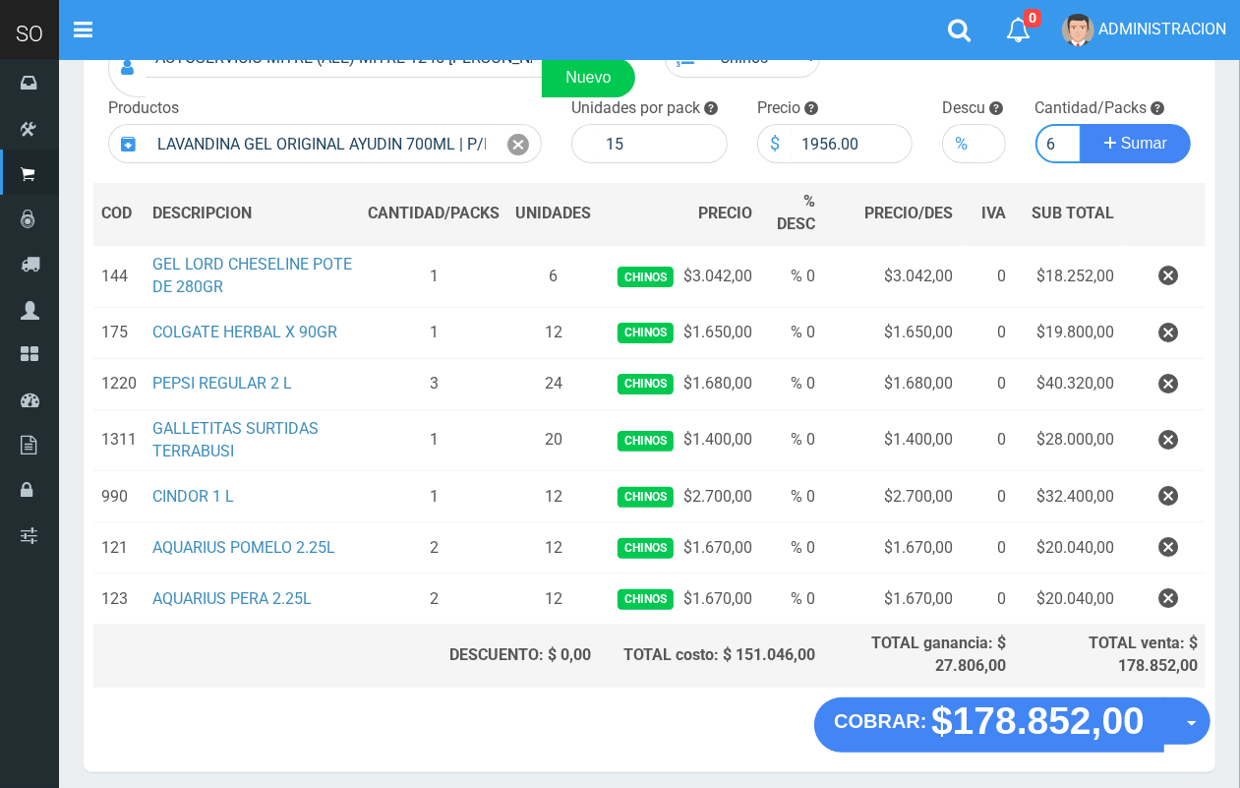
scroll to position [0, 2]
type input "6"
click at [1081, 124] on button "Sumar" at bounding box center [1136, 143] width 110 height 39
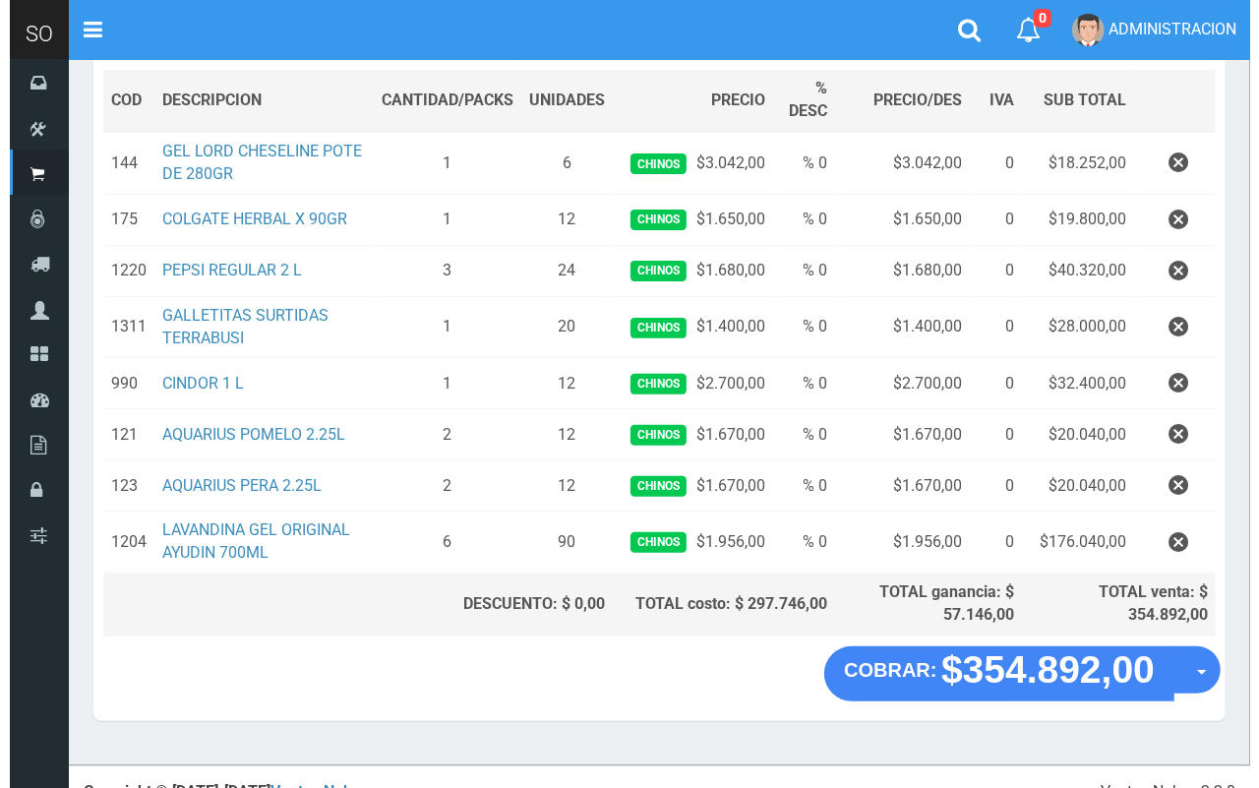
scroll to position [308, 0]
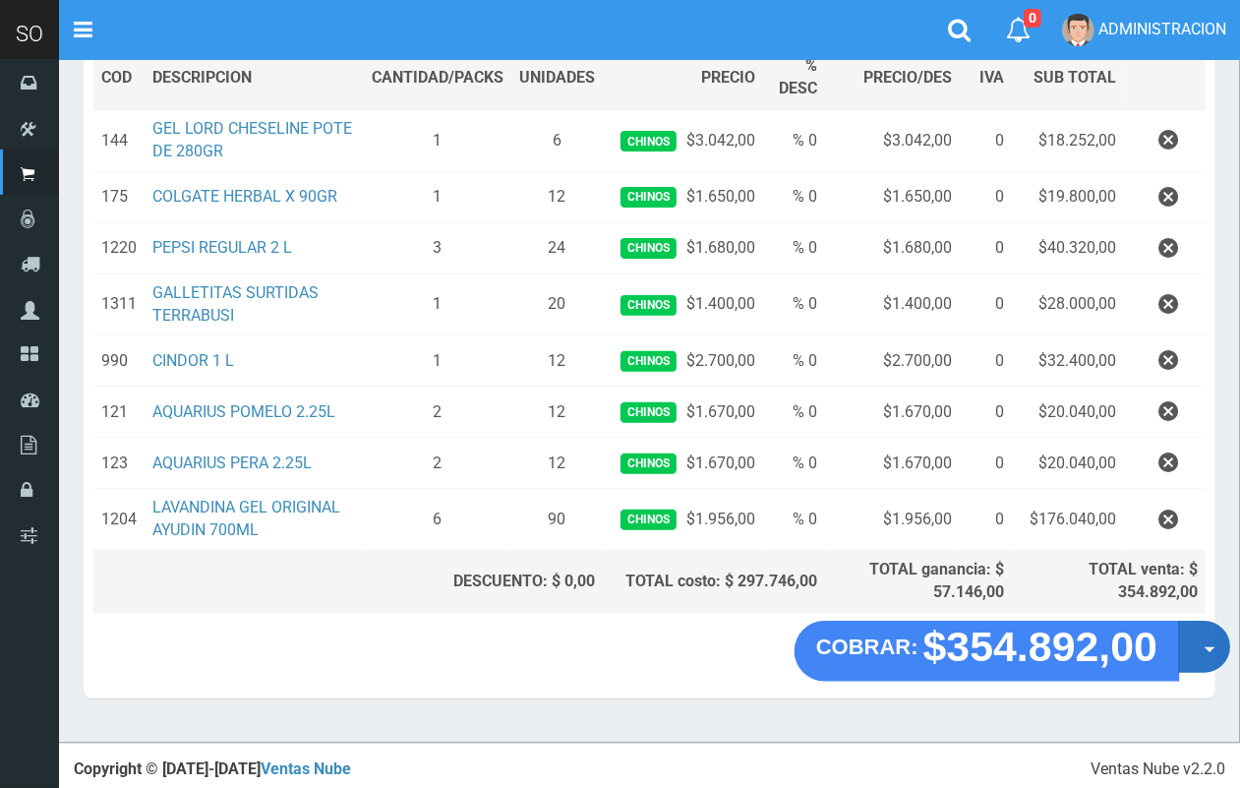
click at [1210, 667] on button "Opciones" at bounding box center [1204, 646] width 52 height 52
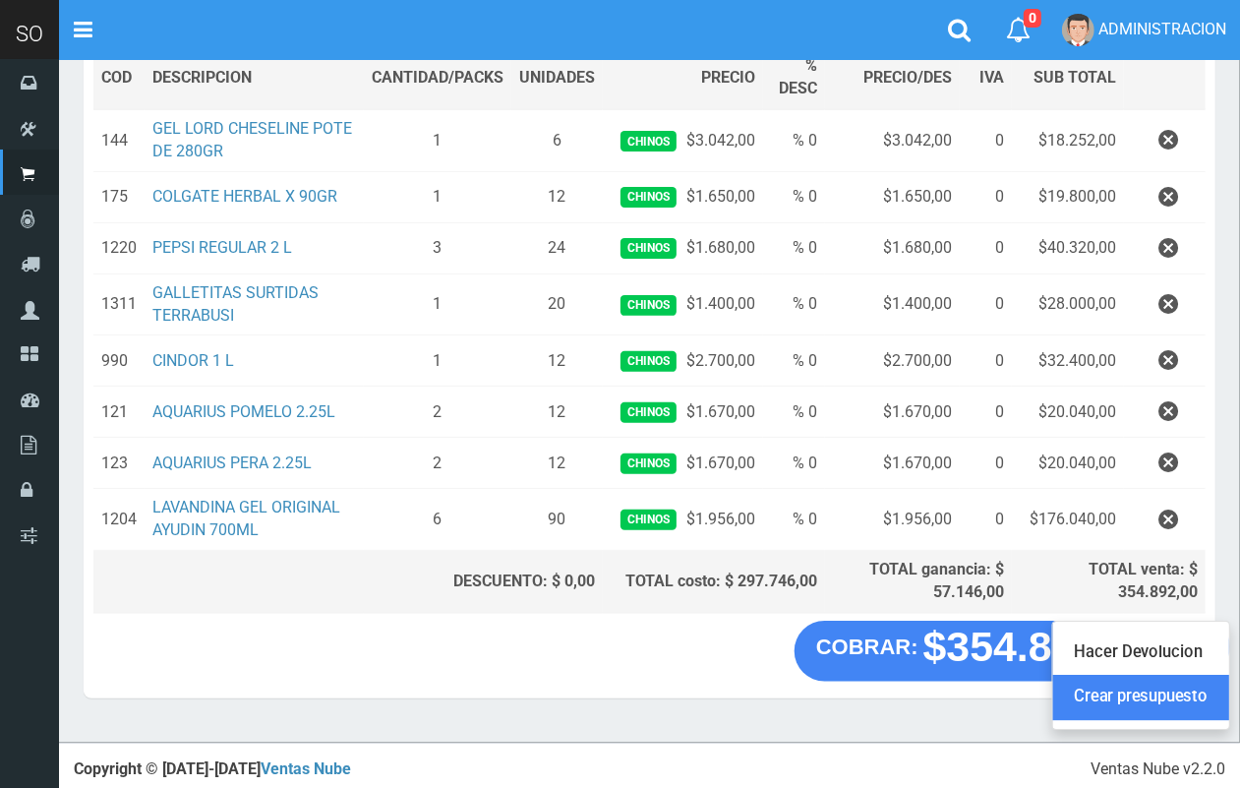
click at [1191, 704] on link "Crear presupuesto" at bounding box center [1141, 696] width 176 height 45
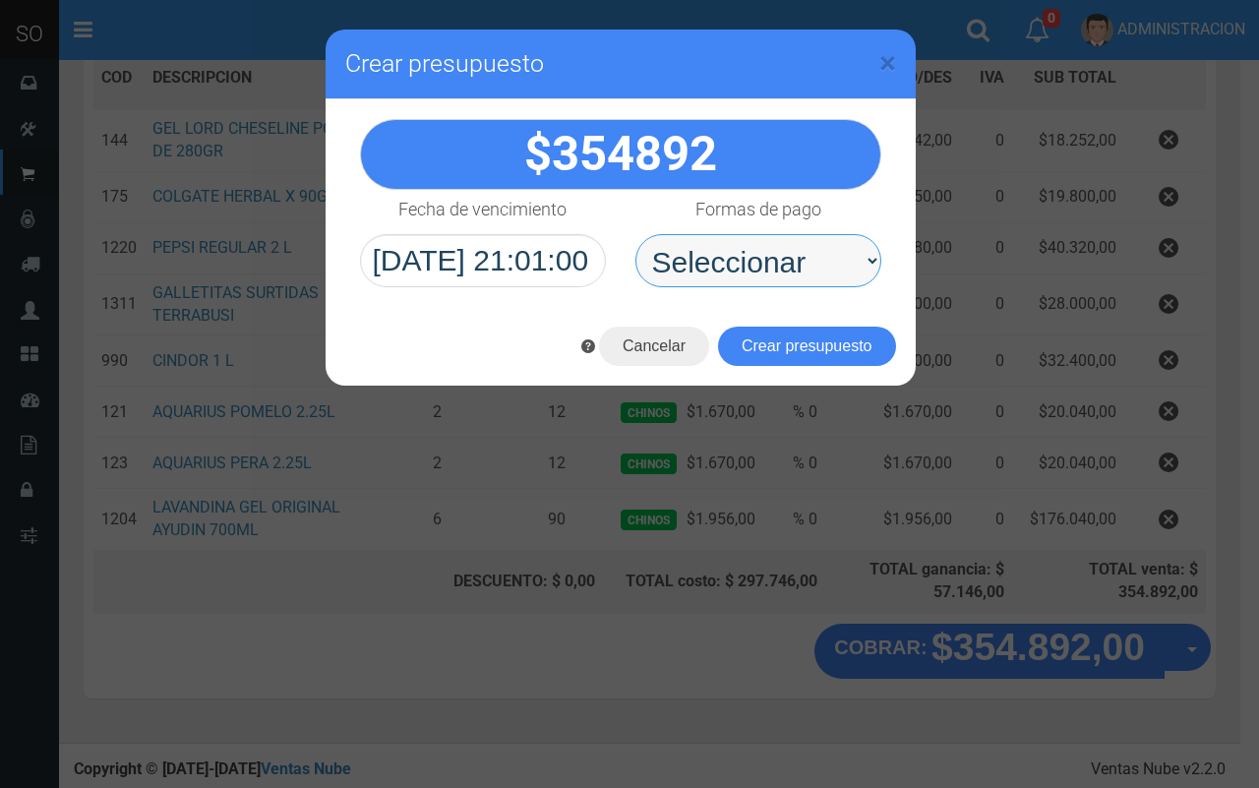
drag, startPoint x: 713, startPoint y: 272, endPoint x: 716, endPoint y: 285, distance: 13.1
click at [713, 272] on select "Seleccionar Efectivo Tarjeta de Crédito Depósito Débito" at bounding box center [758, 260] width 246 height 53
select select "Efectivo"
click at [635, 234] on select "Seleccionar Efectivo Tarjeta de Crédito Depósito Débito" at bounding box center [758, 260] width 246 height 53
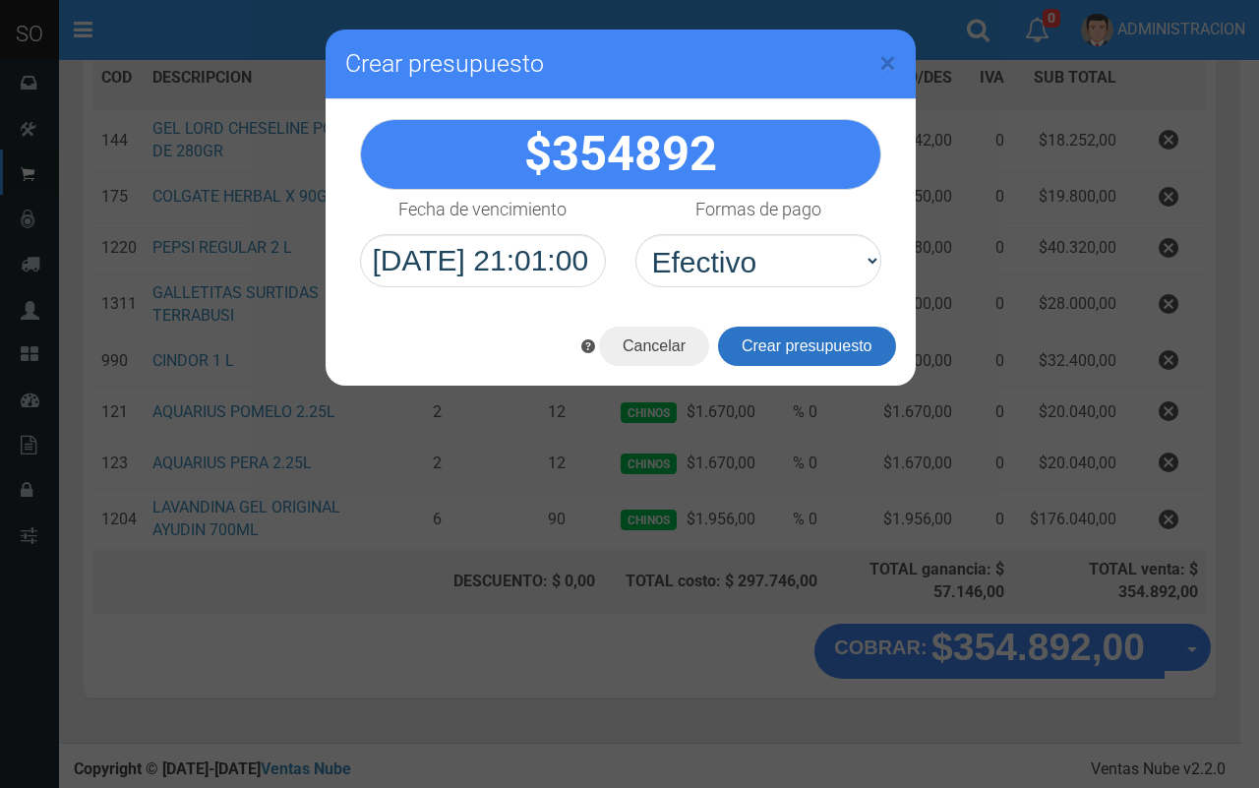
click at [760, 331] on button "Crear presupuesto" at bounding box center [807, 345] width 178 height 39
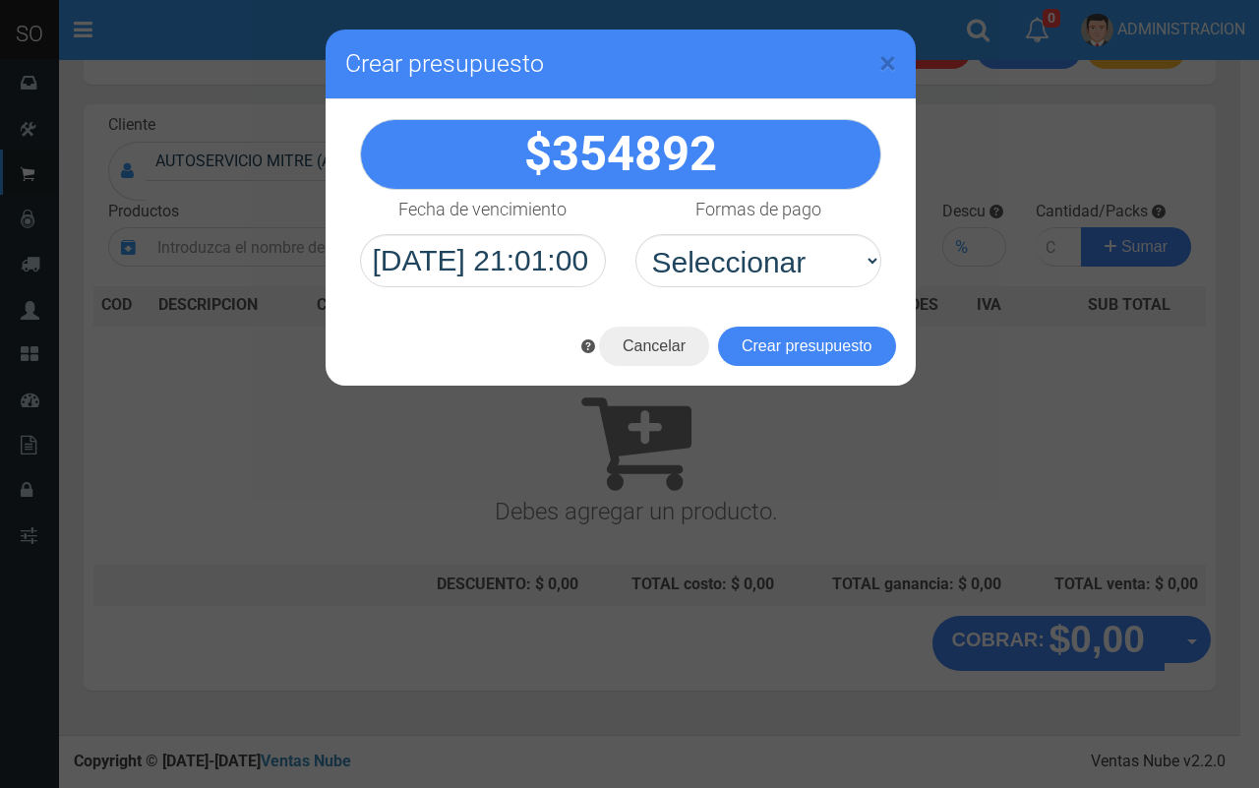
scroll to position [59, 0]
